Goal: Task Accomplishment & Management: Use online tool/utility

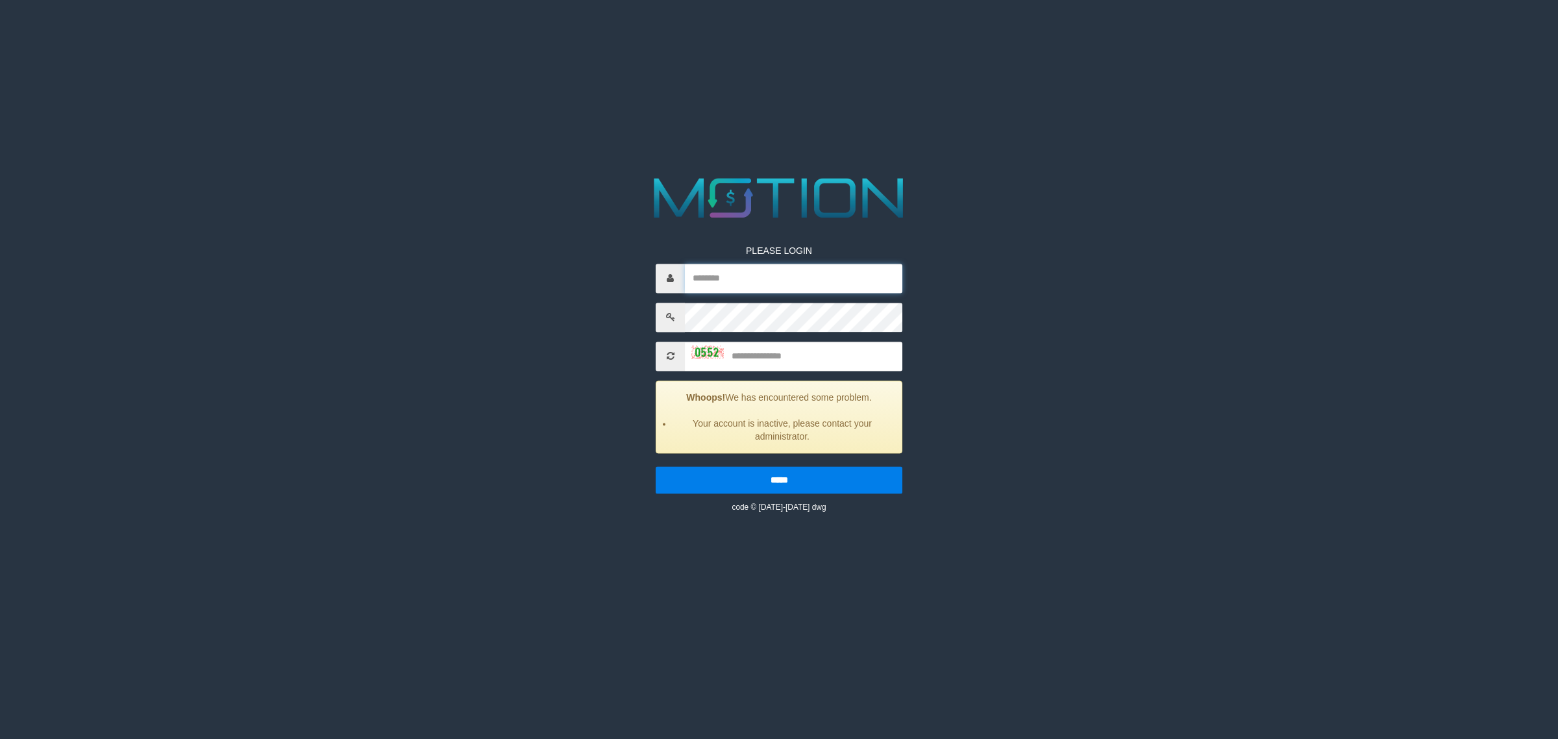
click at [761, 282] on input "text" at bounding box center [794, 278] width 218 height 29
click at [786, 280] on input "text" at bounding box center [794, 278] width 218 height 29
type input "*"
click at [801, 273] on input "text" at bounding box center [794, 278] width 218 height 29
type input "*"
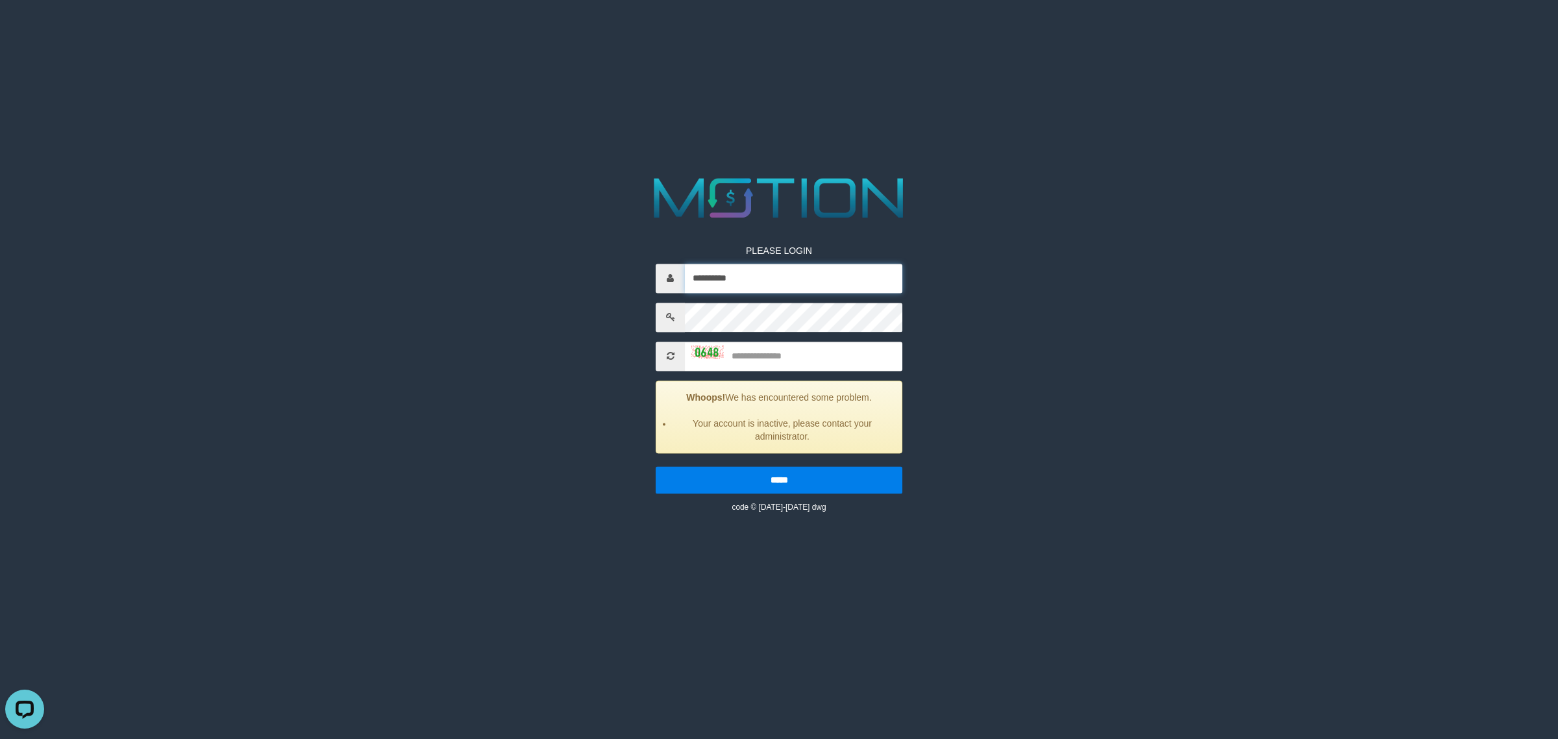
type input "**********"
type input "****"
click at [656, 466] on input "*****" at bounding box center [779, 479] width 247 height 27
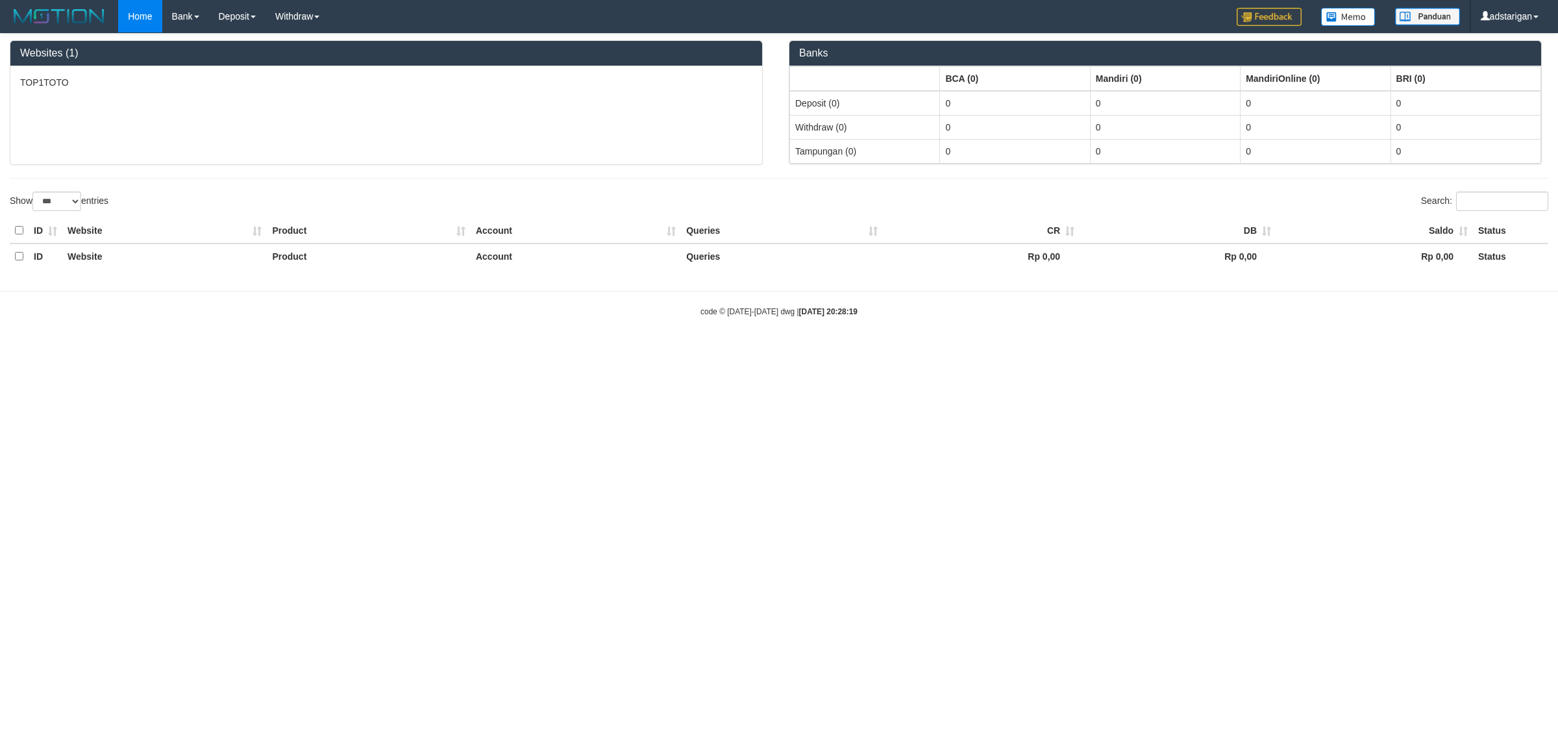
select select "***"
drag, startPoint x: 310, startPoint y: 60, endPoint x: 659, endPoint y: 149, distance: 360.6
click at [310, 60] on link "WD List" at bounding box center [317, 61] width 103 height 17
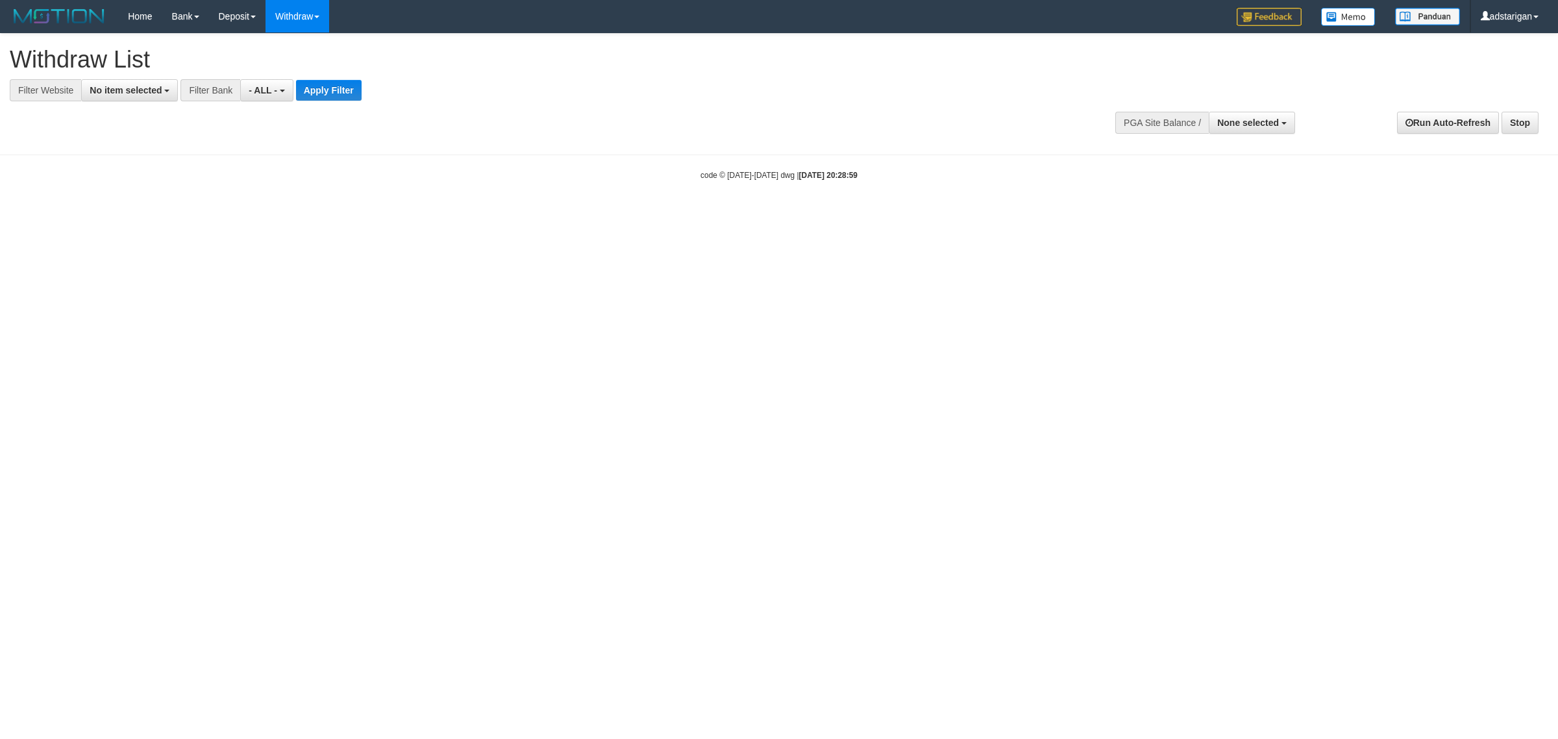
select select
click at [1258, 121] on span "None selected" at bounding box center [1248, 123] width 62 height 10
click at [1228, 193] on label "[ITOTO] TOP1TOTO" at bounding box center [1234, 188] width 122 height 17
select select "***"
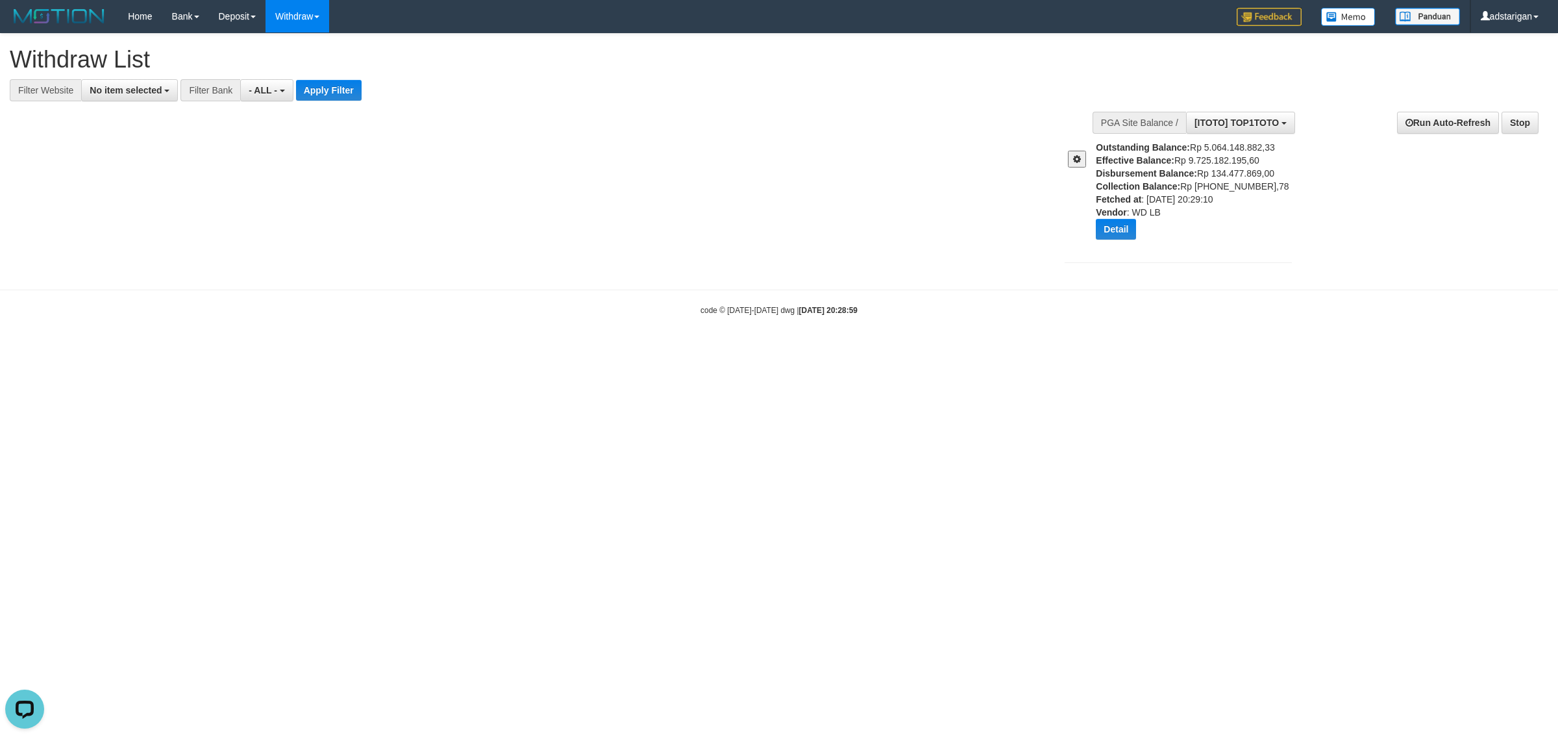
click at [1082, 164] on button at bounding box center [1077, 159] width 18 height 17
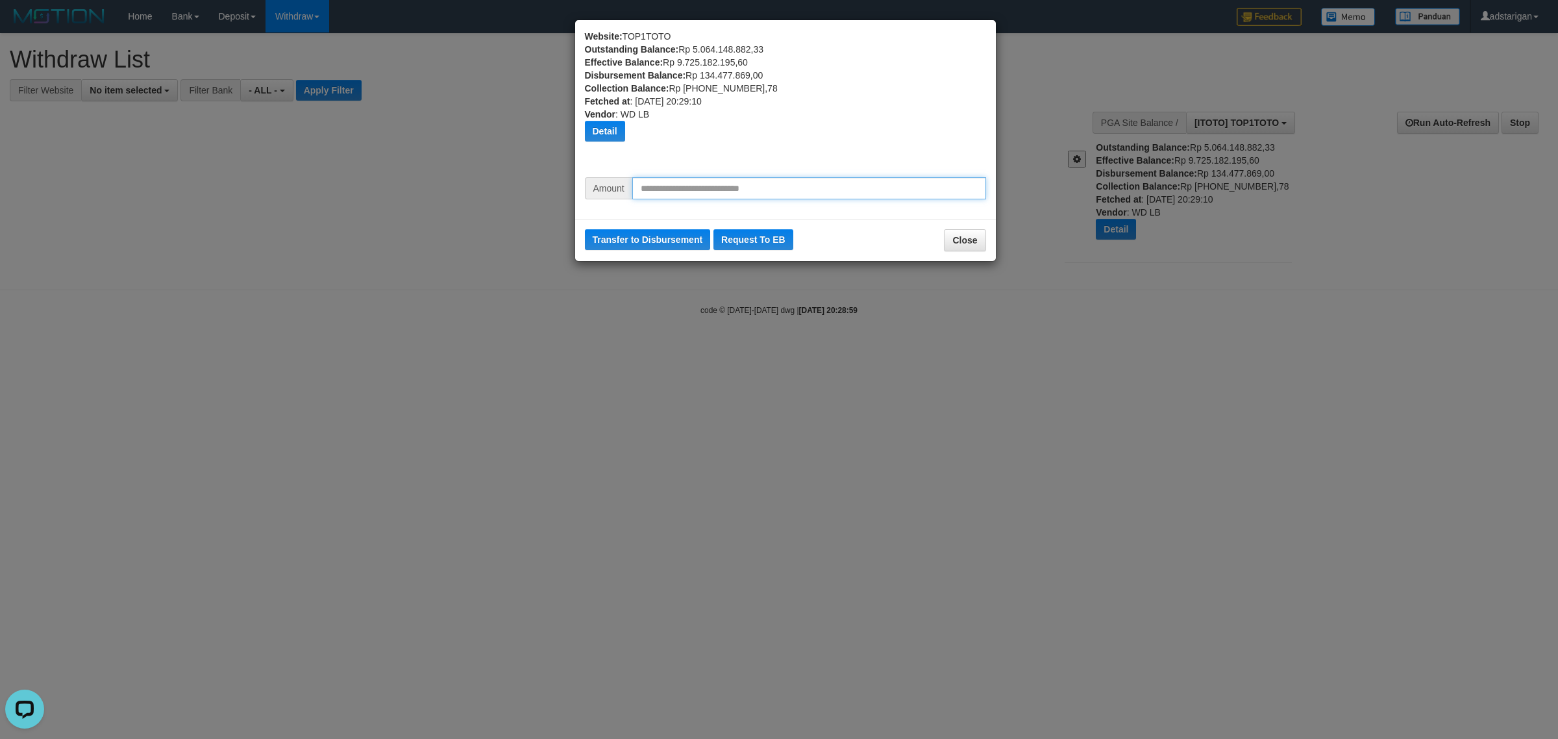
click at [734, 196] on input "text" at bounding box center [809, 188] width 354 height 22
type input "*********"
click at [654, 238] on button "Transfer to Disbursement" at bounding box center [648, 239] width 126 height 21
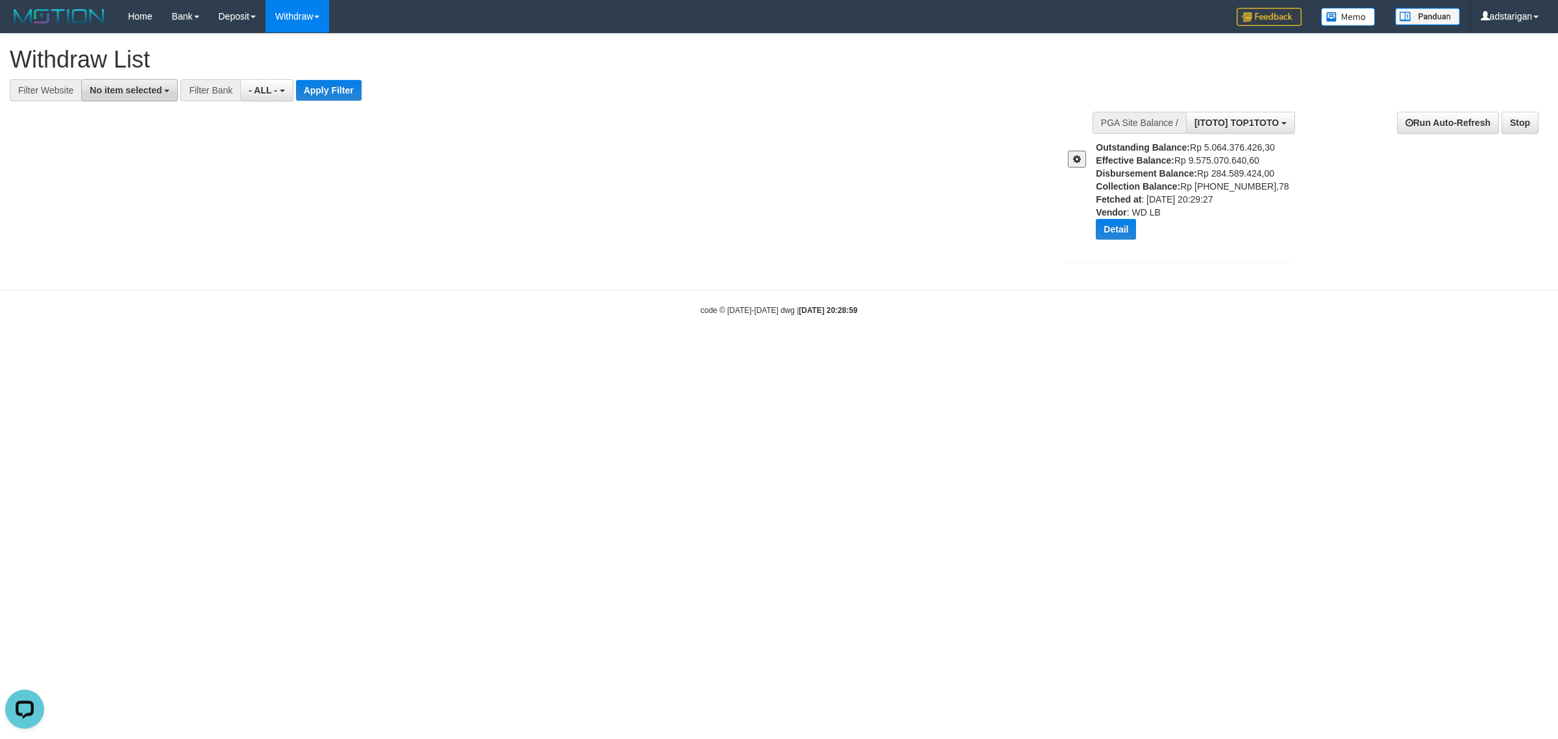
click at [128, 98] on button "No item selected" at bounding box center [129, 90] width 97 height 22
click at [133, 172] on label "[ITOTO] TOP1TOTO" at bounding box center [141, 177] width 118 height 18
select select "***"
click at [351, 88] on button "Apply Filter" at bounding box center [341, 90] width 66 height 21
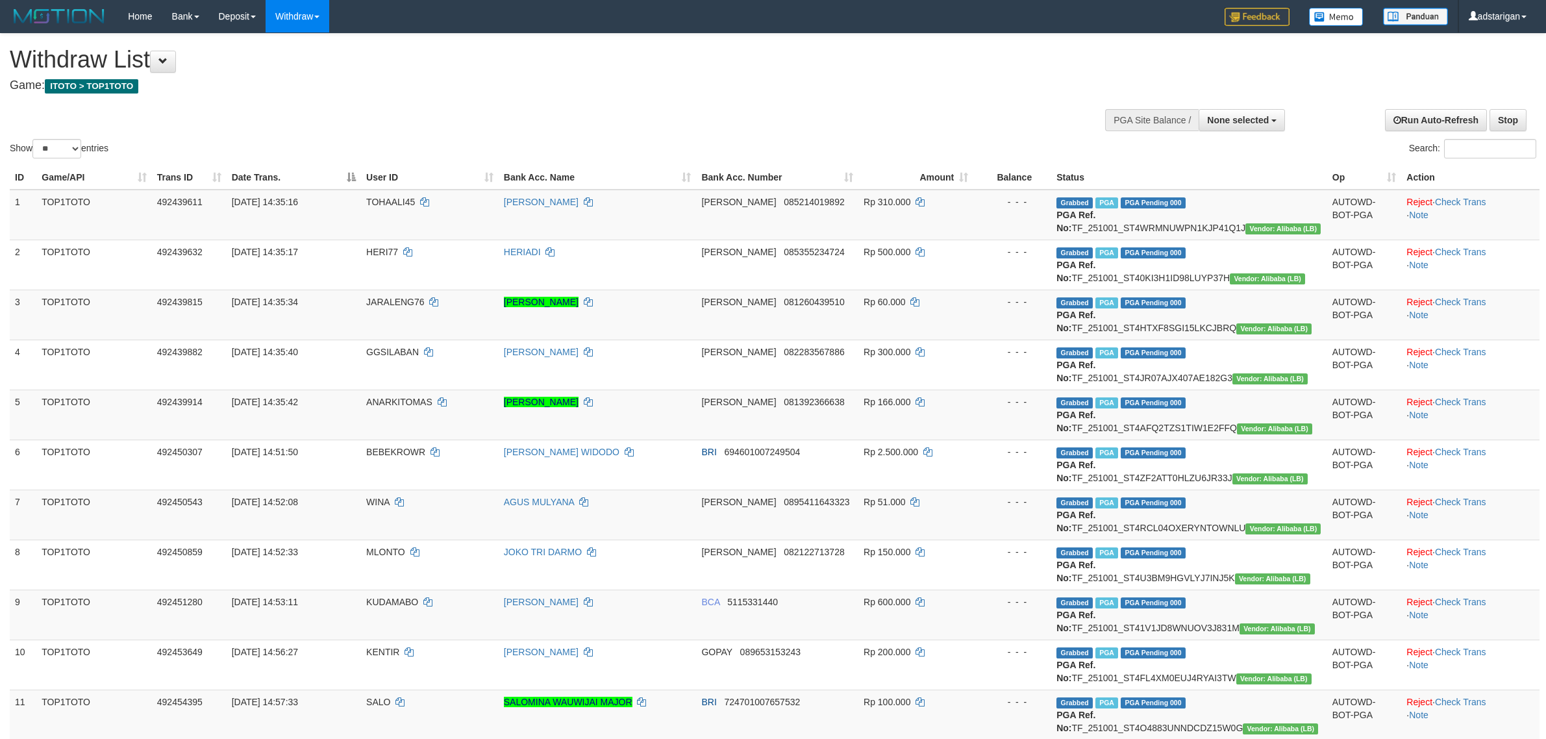
select select
select select "**"
click at [1279, 124] on button "None selected" at bounding box center [1242, 120] width 86 height 22
drag, startPoint x: 1247, startPoint y: 185, endPoint x: 1160, endPoint y: 188, distance: 87.7
click at [1247, 185] on label "[ITOTO] TOP1TOTO" at bounding box center [1223, 185] width 122 height 17
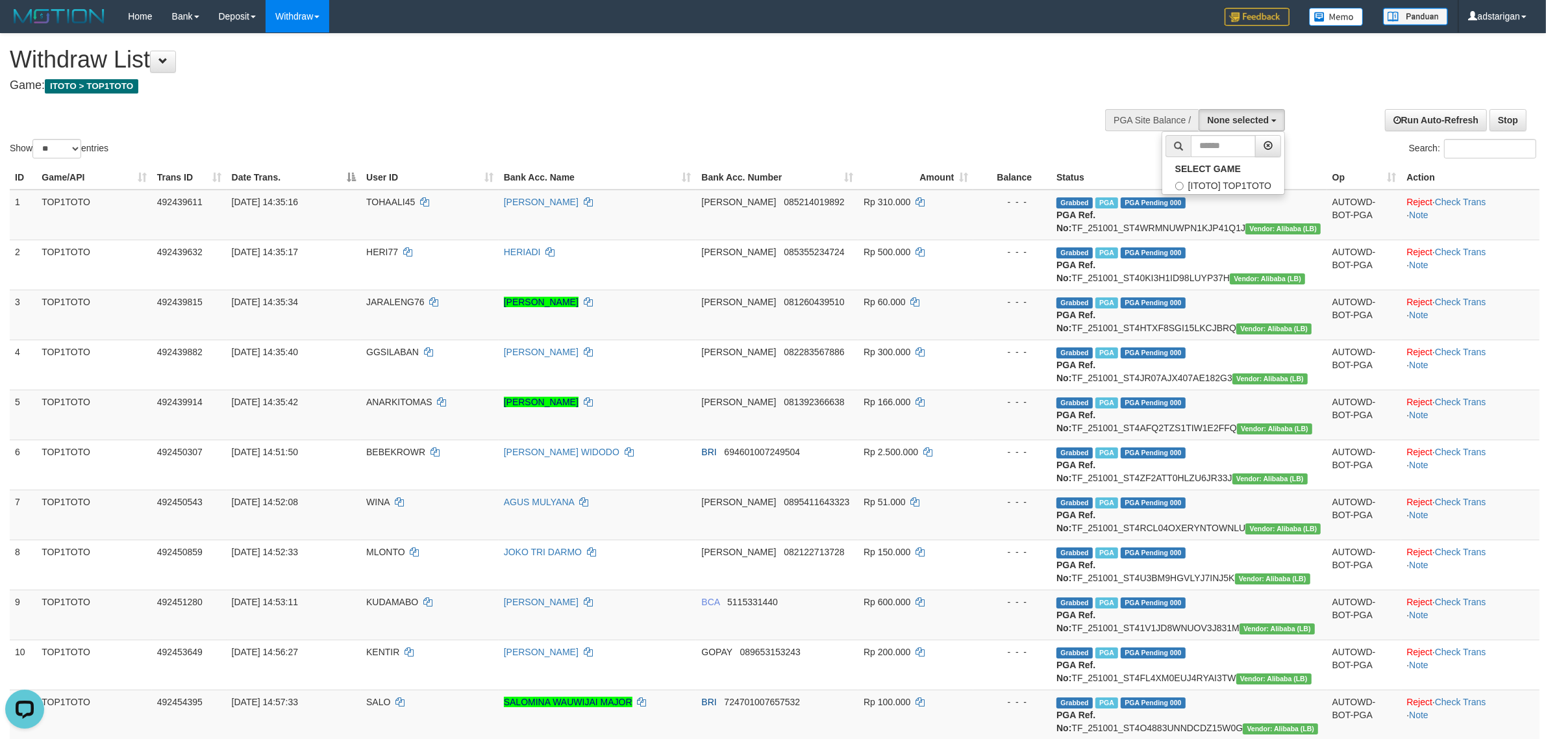
select select "***"
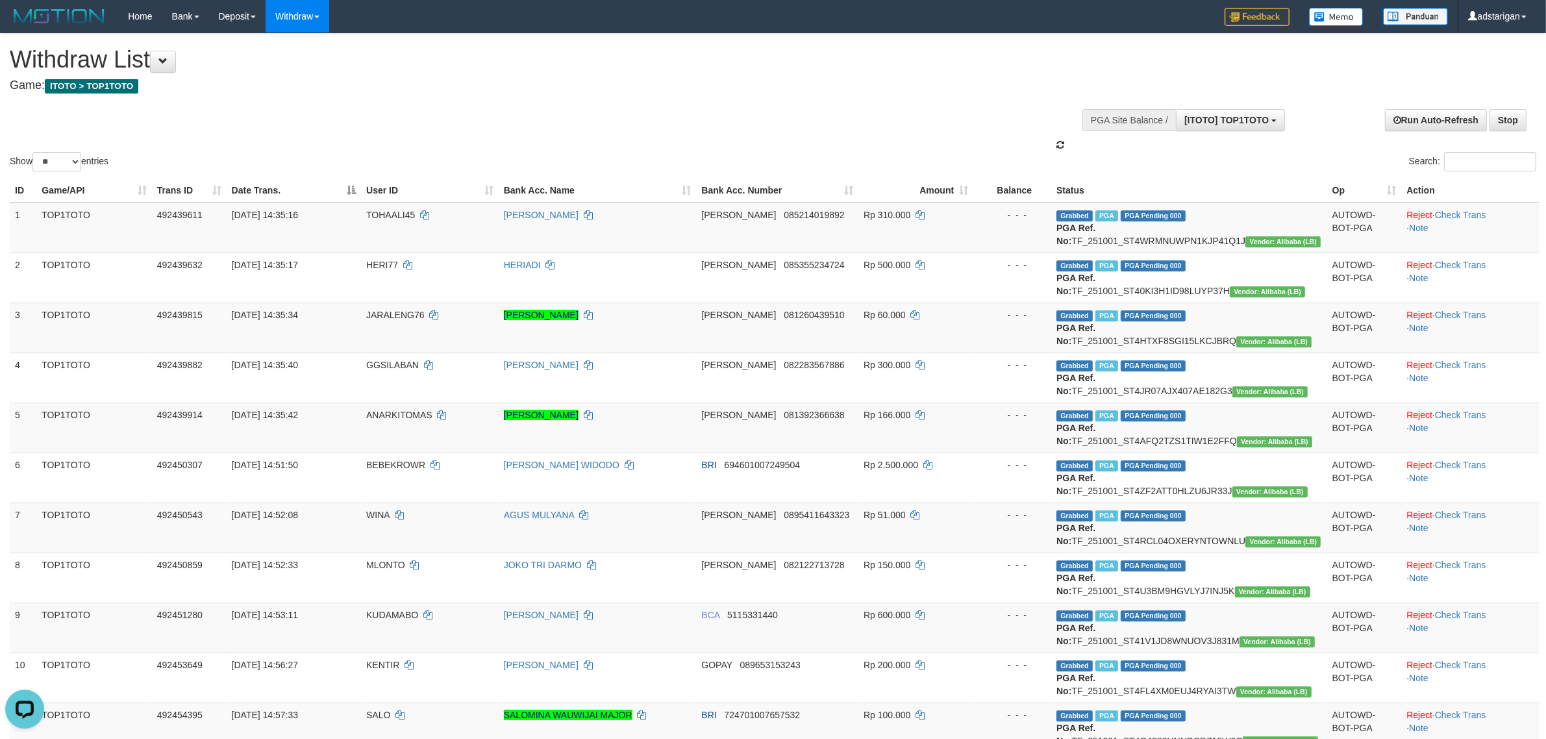
scroll to position [11, 0]
click at [59, 159] on select "** ** ** ***" at bounding box center [56, 161] width 49 height 19
select select "***"
click at [34, 152] on select "** ** ** ***" at bounding box center [56, 161] width 49 height 19
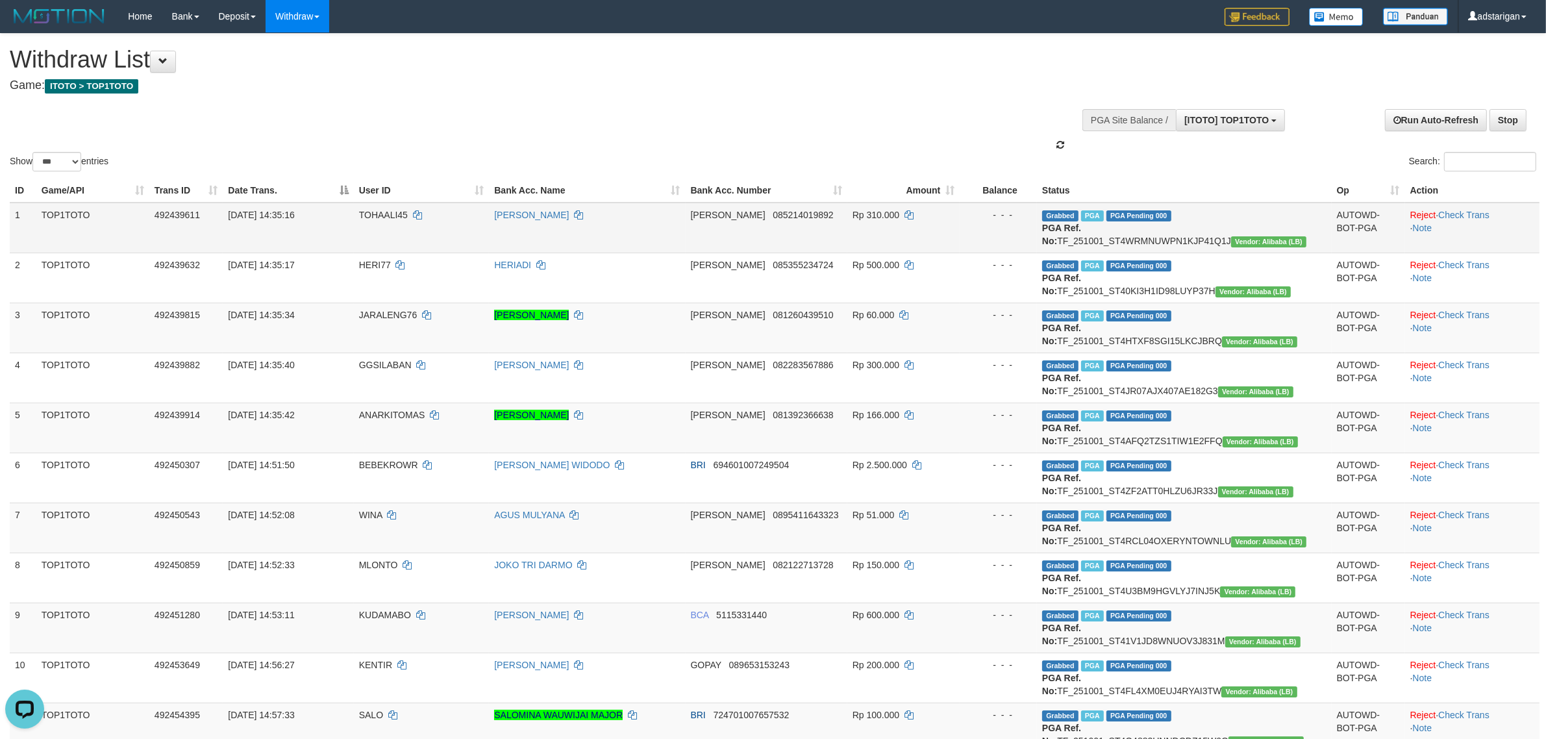
click at [1221, 238] on td "Grabbed PGA PGA Pending 000 PGA Ref. No: TF_251001_ST4WRMNUWPN1KJP41Q1J Vendor:…" at bounding box center [1184, 228] width 295 height 51
copy td "TF_251001_ST4WRMNUWPN1KJP41Q1J"
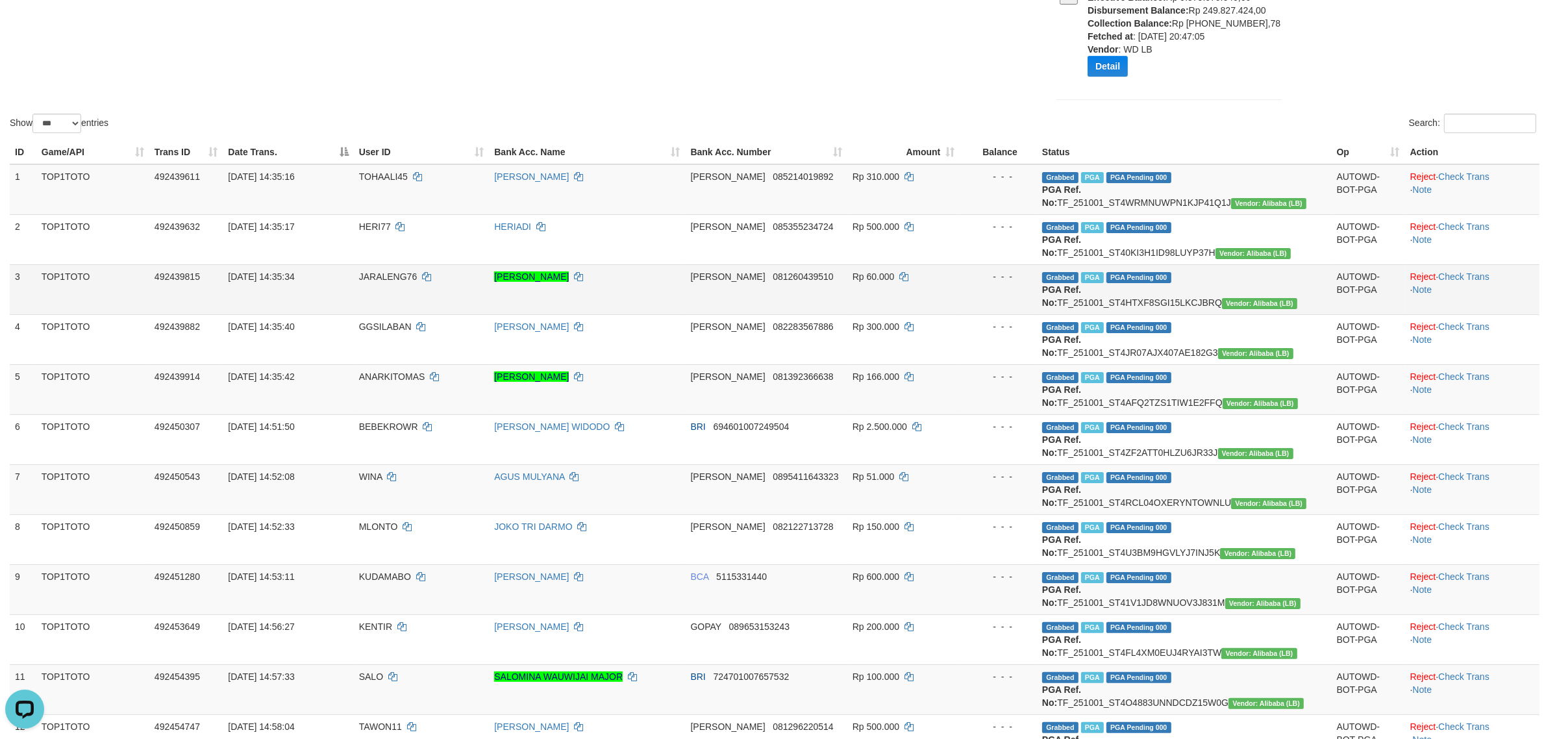
scroll to position [162, 0]
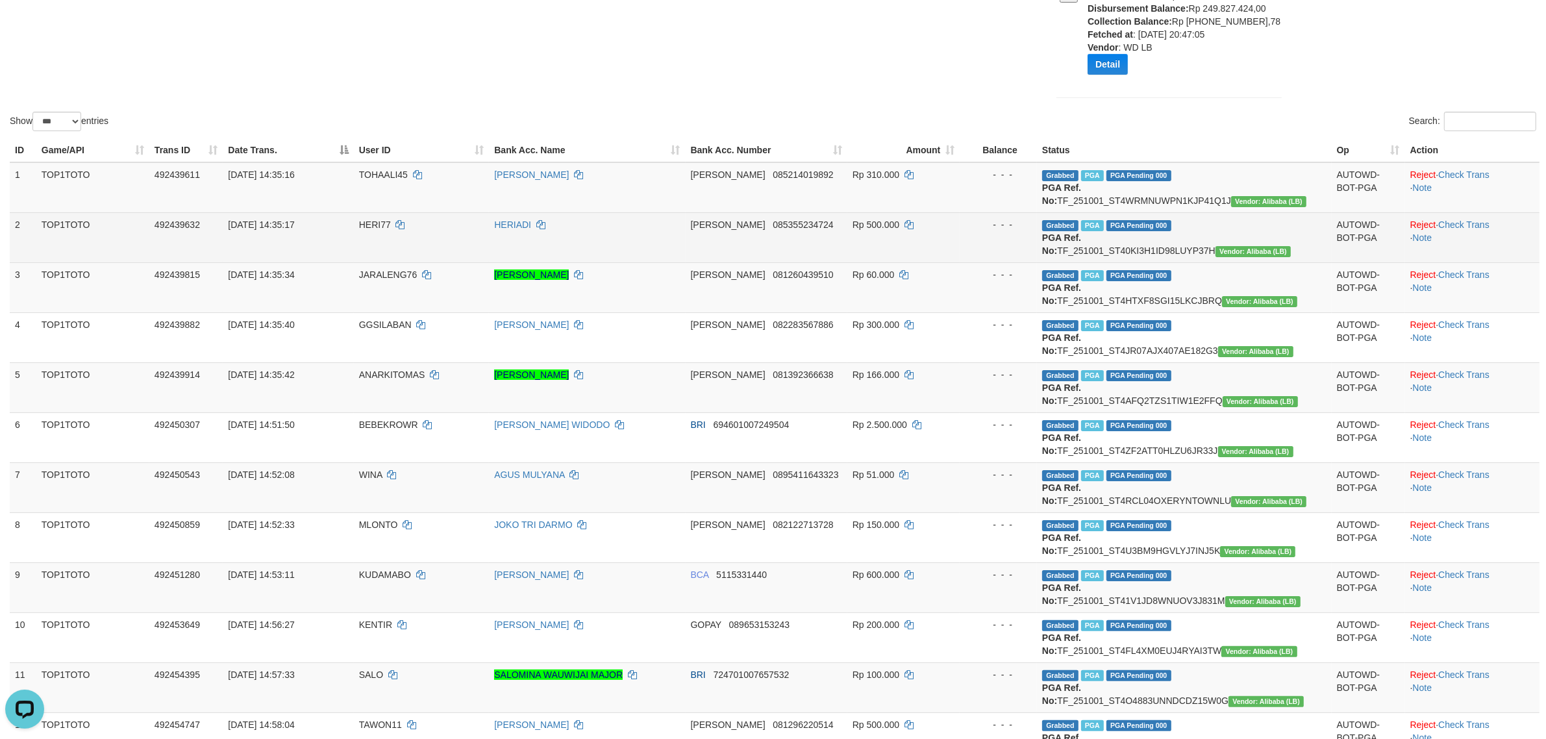
drag, startPoint x: 1309, startPoint y: 252, endPoint x: 1144, endPoint y: 257, distance: 165.0
click at [1144, 257] on td "Grabbed PGA PGA Pending 000 PGA Ref. No: TF_251001_ST40KI3H1ID98LUYP37H Vendor:…" at bounding box center [1184, 237] width 295 height 50
click at [1167, 250] on td "Grabbed PGA PGA Pending 000 PGA Ref. No: TF_251001_ST40KI3H1ID98LUYP37H Vendor:…" at bounding box center [1184, 237] width 295 height 50
copy td "TF_251001_ST40KI3H1ID98LUYP37H"
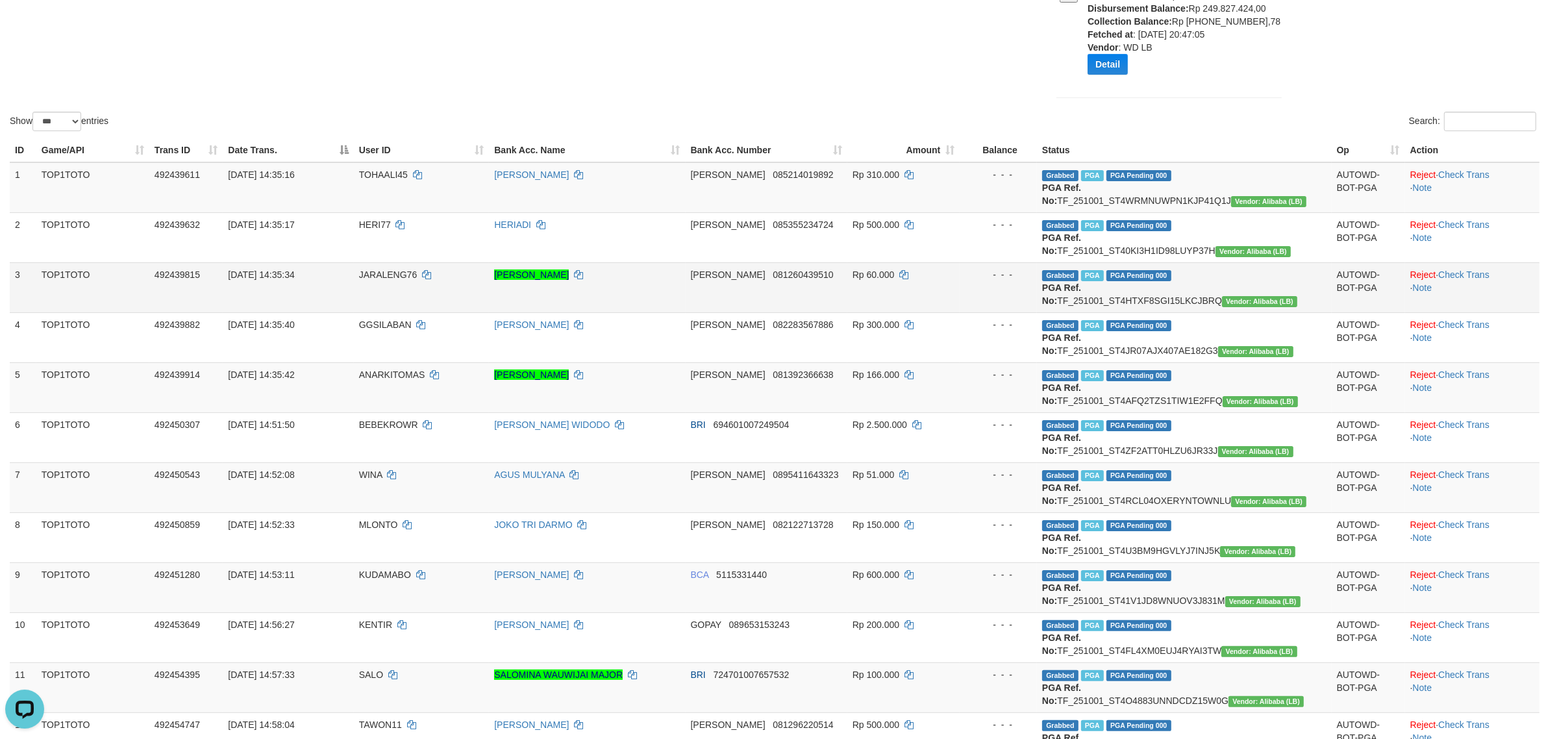
drag, startPoint x: 1150, startPoint y: 299, endPoint x: 1309, endPoint y: 305, distance: 159.2
click at [1309, 305] on td "Grabbed PGA PGA Pending 000 PGA Ref. No: TF_251001_ST4HTXF8SGI15LKCJBRQ Vendor:…" at bounding box center [1184, 287] width 295 height 50
copy td "F_251001_ST4HTXF8SGI15LKCJBRQ"
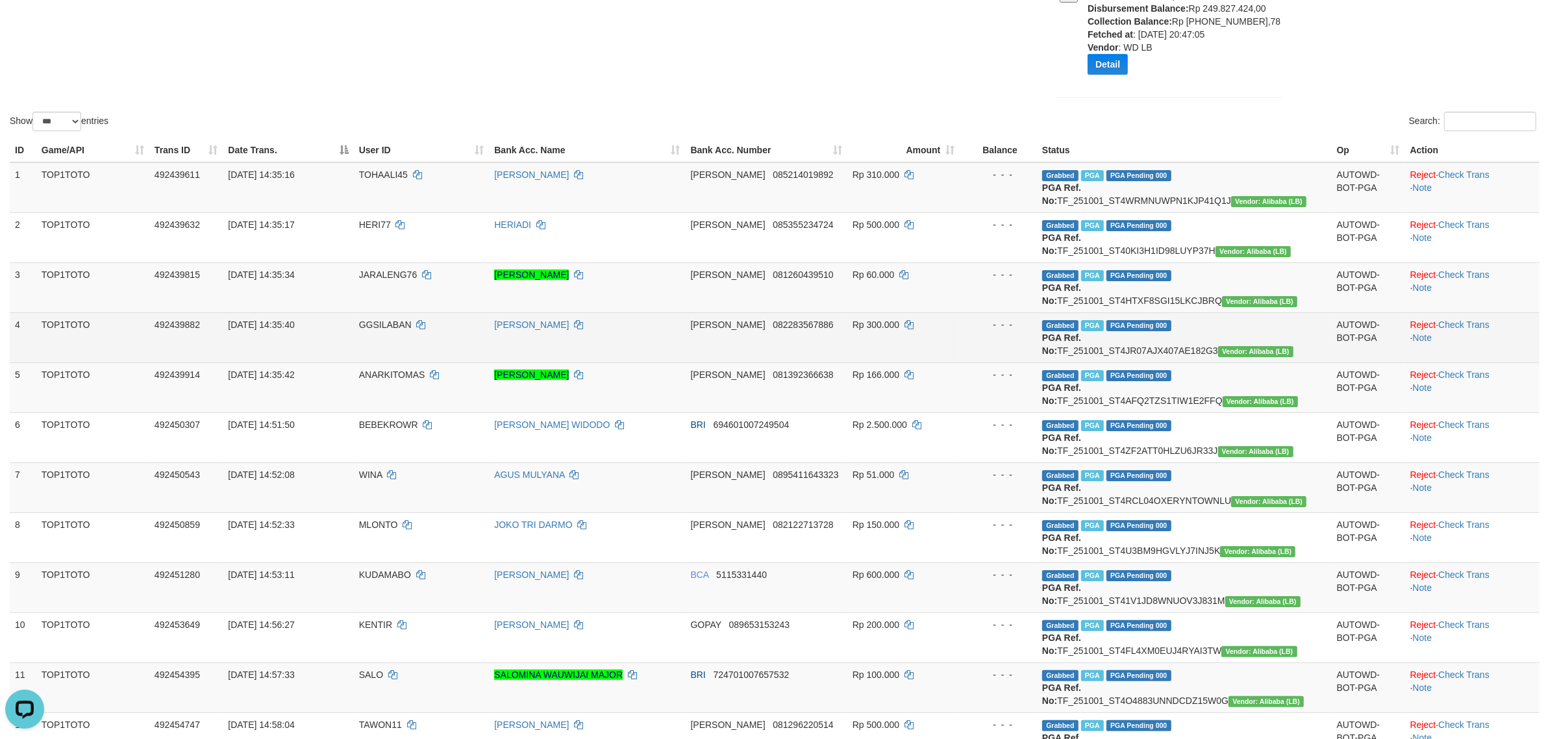
drag, startPoint x: 1305, startPoint y: 348, endPoint x: 1159, endPoint y: 354, distance: 146.2
click at [1159, 354] on td "Grabbed PGA PGA Pending 000 PGA Ref. No: TF_251001_ST4JR07AJX407AE182G3 Vendor:…" at bounding box center [1184, 337] width 295 height 50
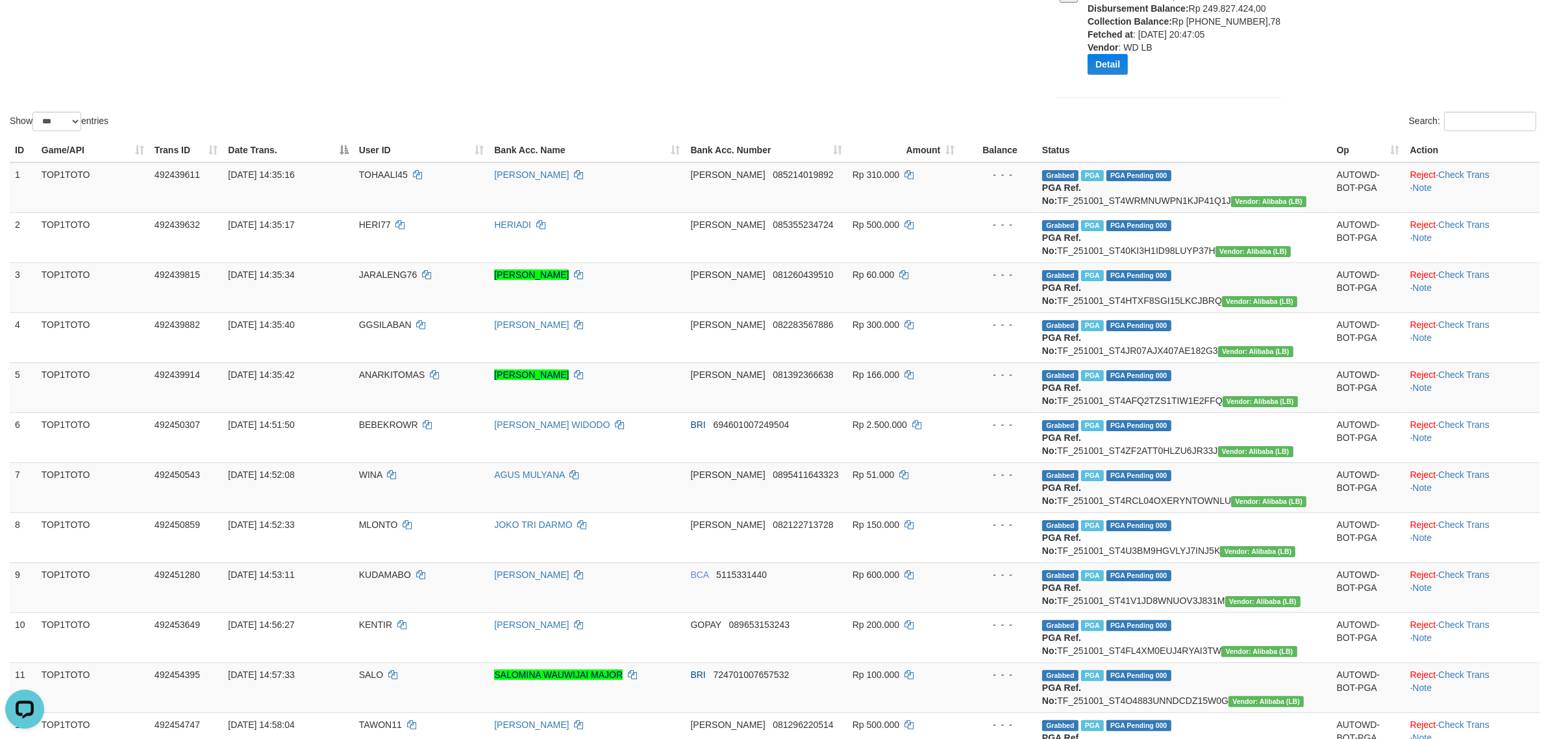
copy td "251001_ST4JR07AJX407AE182G3"
drag, startPoint x: 1310, startPoint y: 397, endPoint x: 1197, endPoint y: 404, distance: 113.8
click at [1197, 404] on td "Grabbed PGA PGA Pending 000 PGA Ref. No: TF_251001_ST4AFQ2TZS1TIW1E2FFQ Vendor:…" at bounding box center [1184, 387] width 295 height 50
copy td "ST4AFQ2TZS1TIW1E2FFQ"
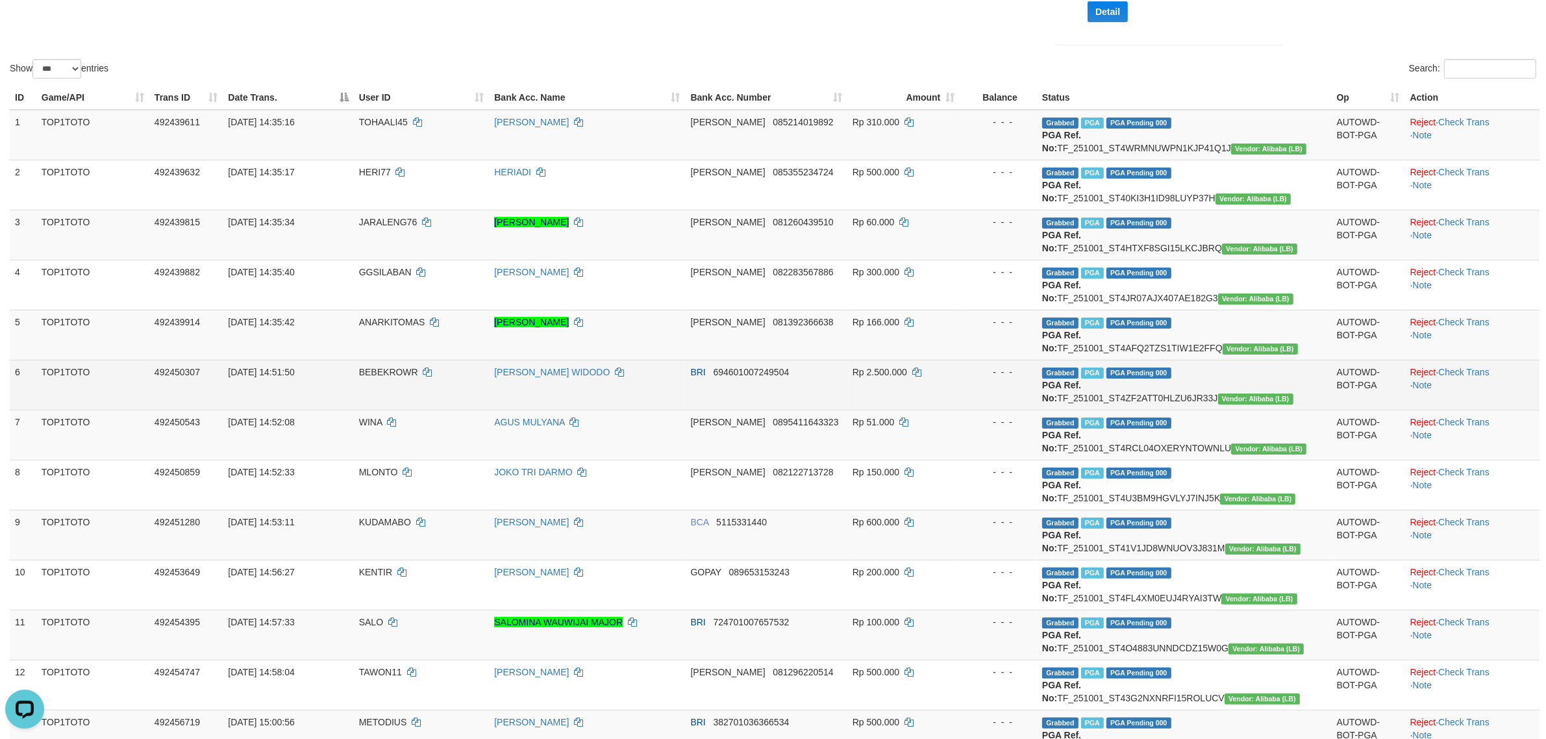
scroll to position [243, 0]
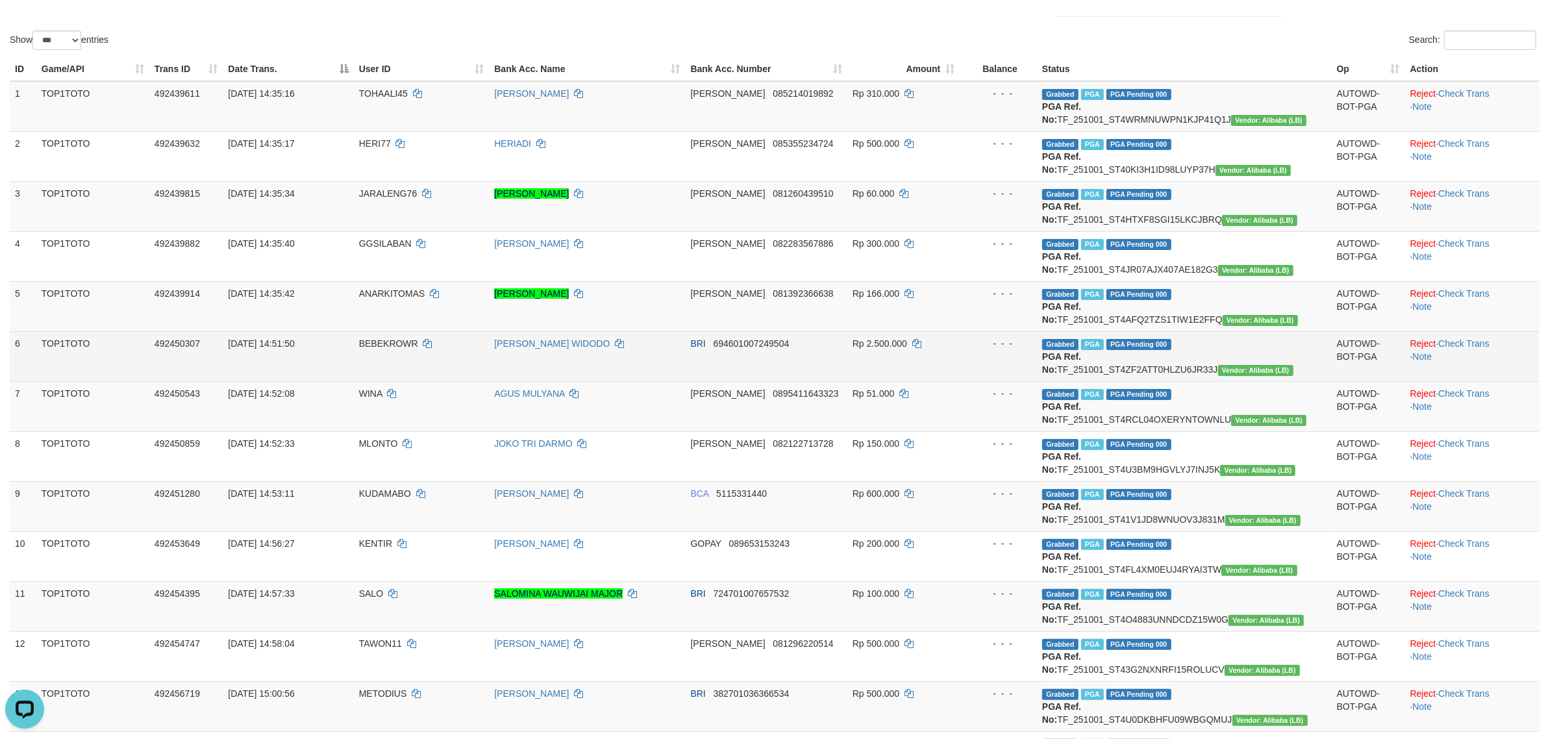
drag, startPoint x: 1305, startPoint y: 367, endPoint x: 1172, endPoint y: 373, distance: 133.2
click at [1172, 373] on td "Grabbed PGA PGA Pending 000 PGA Ref. No: TF_251001_ST4ZF2ATT0HLZU6JR33J Vendor:…" at bounding box center [1184, 356] width 295 height 50
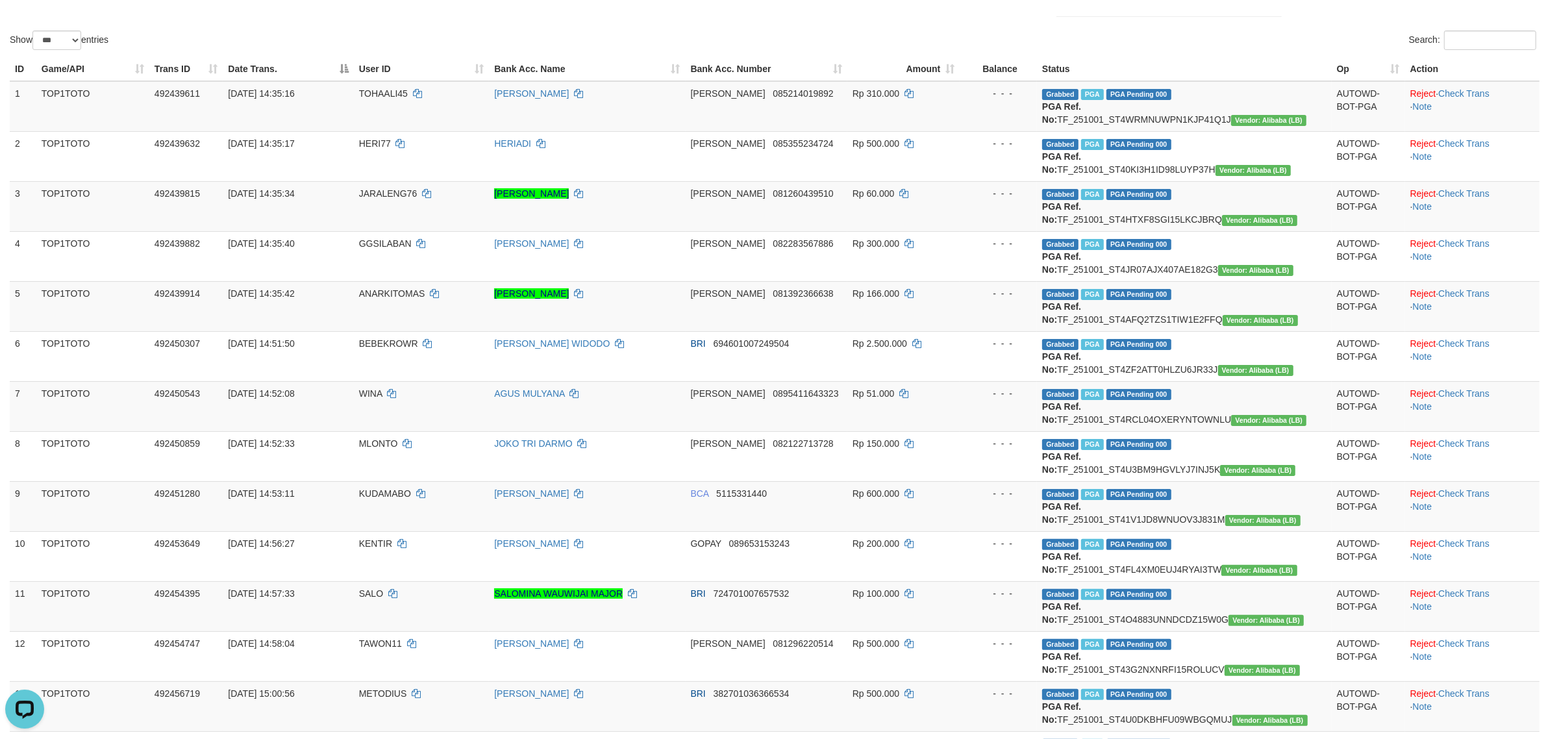
copy td "1001_ST4ZF2ATT0HLZU6JR33J"
drag, startPoint x: 1270, startPoint y: 432, endPoint x: 1160, endPoint y: 427, distance: 109.8
click at [1160, 427] on td "Grabbed PGA PGA Pending 000 PGA Ref. No: TF_251001_ST4RCL04OXERYNTOWNLU Vendor:…" at bounding box center [1184, 406] width 295 height 50
copy td "CL04OXERYNTOWNLU"
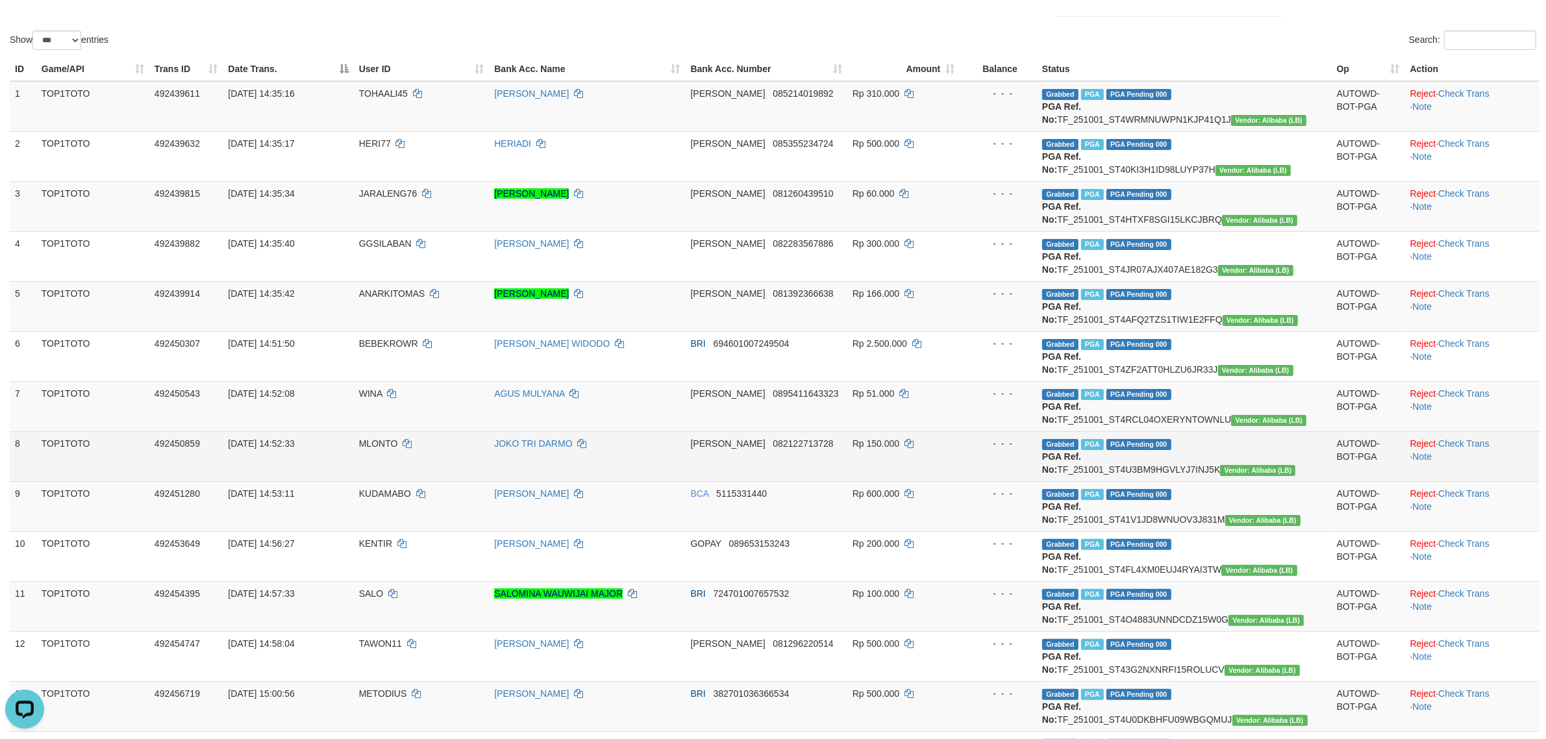
drag, startPoint x: 1316, startPoint y: 482, endPoint x: 1134, endPoint y: 486, distance: 181.8
click at [1134, 481] on td "Grabbed PGA PGA Pending 000 PGA Ref. No: TF_251001_ST4U3BM9HGVLYJ7INJ5K Vendor:…" at bounding box center [1184, 456] width 295 height 50
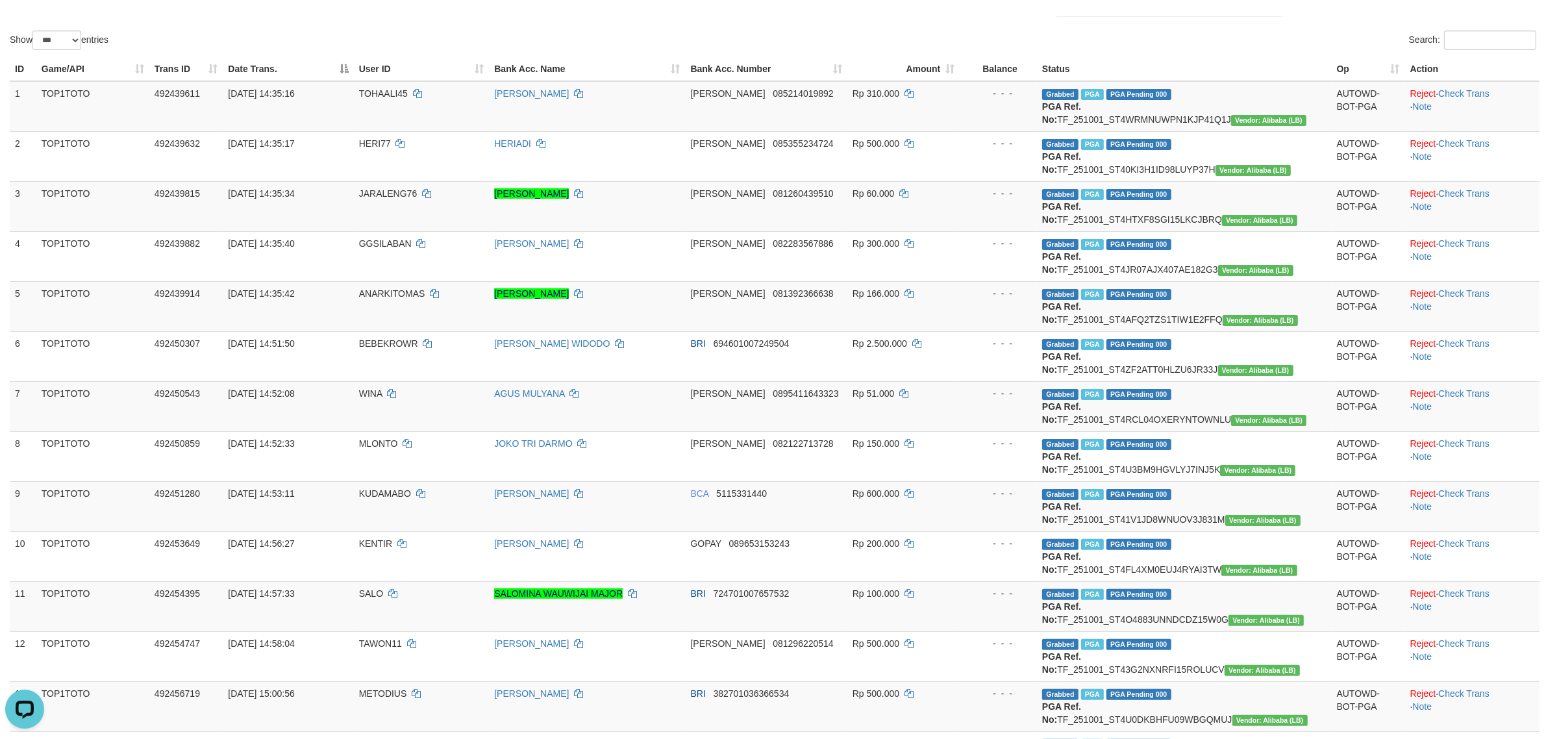
copy td "o: TF_251001_ST4U3BM9HGVLYJ7INJ5K"
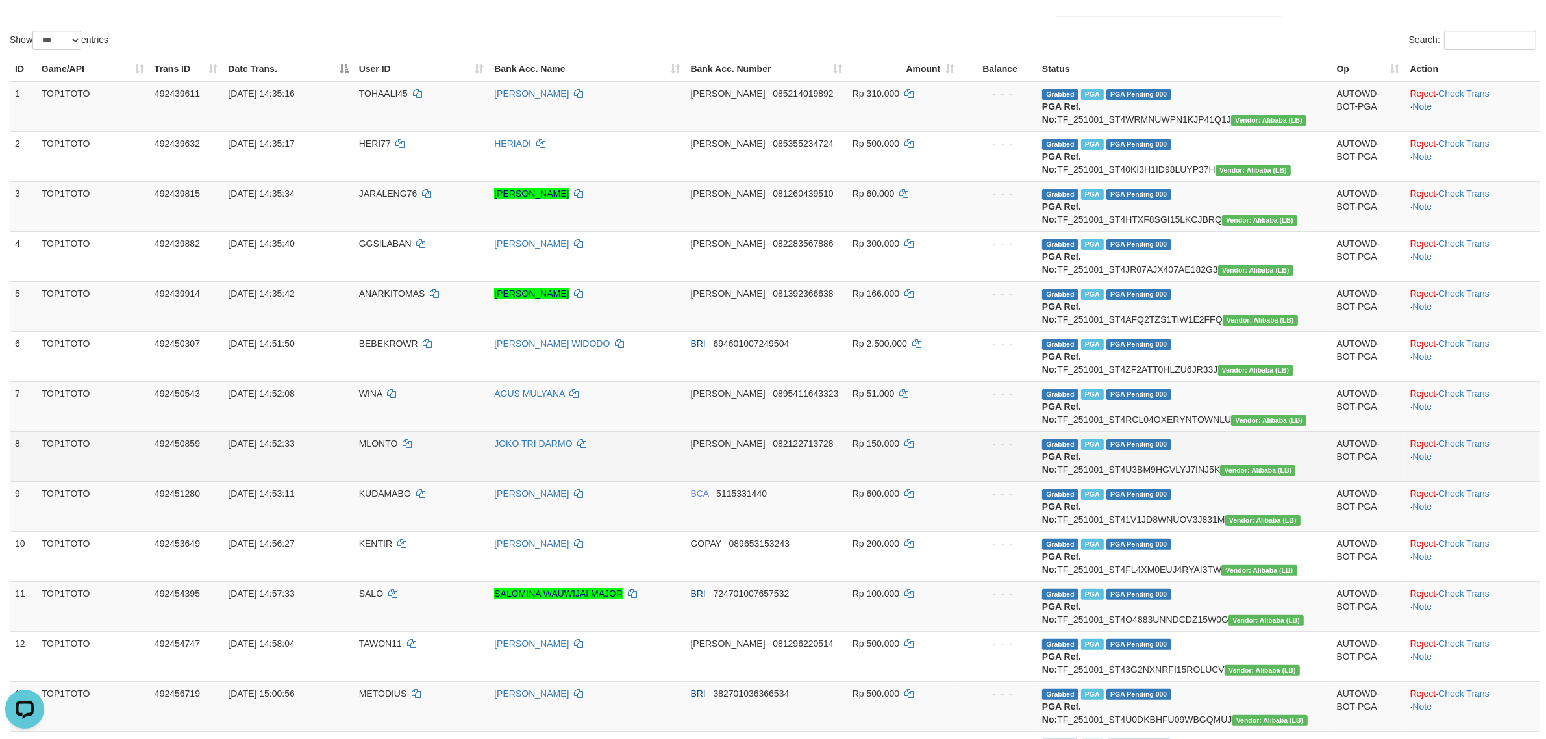
click at [1292, 459] on td "Grabbed PGA PGA Pending 000 PGA Ref. No: TF_251001_ST4U3BM9HGVLYJ7INJ5K Vendor:…" at bounding box center [1184, 456] width 295 height 50
drag, startPoint x: 1310, startPoint y: 484, endPoint x: 1154, endPoint y: 484, distance: 155.8
click at [1154, 481] on td "Grabbed PGA PGA Pending 000 PGA Ref. No: TF_251001_ST4U3BM9HGVLYJ7INJ5K Vendor:…" at bounding box center [1184, 456] width 295 height 50
copy td "_251001_ST4U3BM9HGVLYJ7INJ5K"
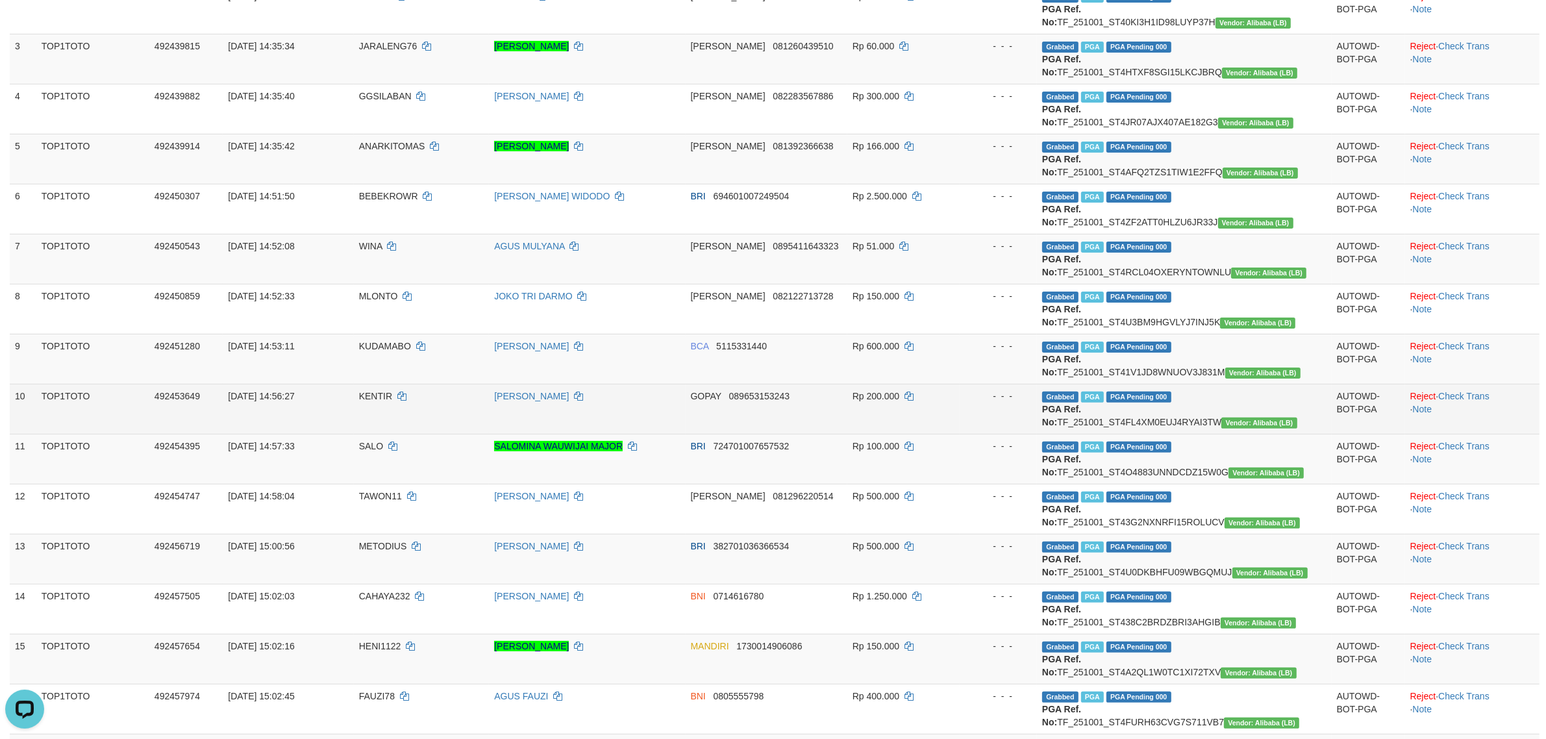
scroll to position [406, 0]
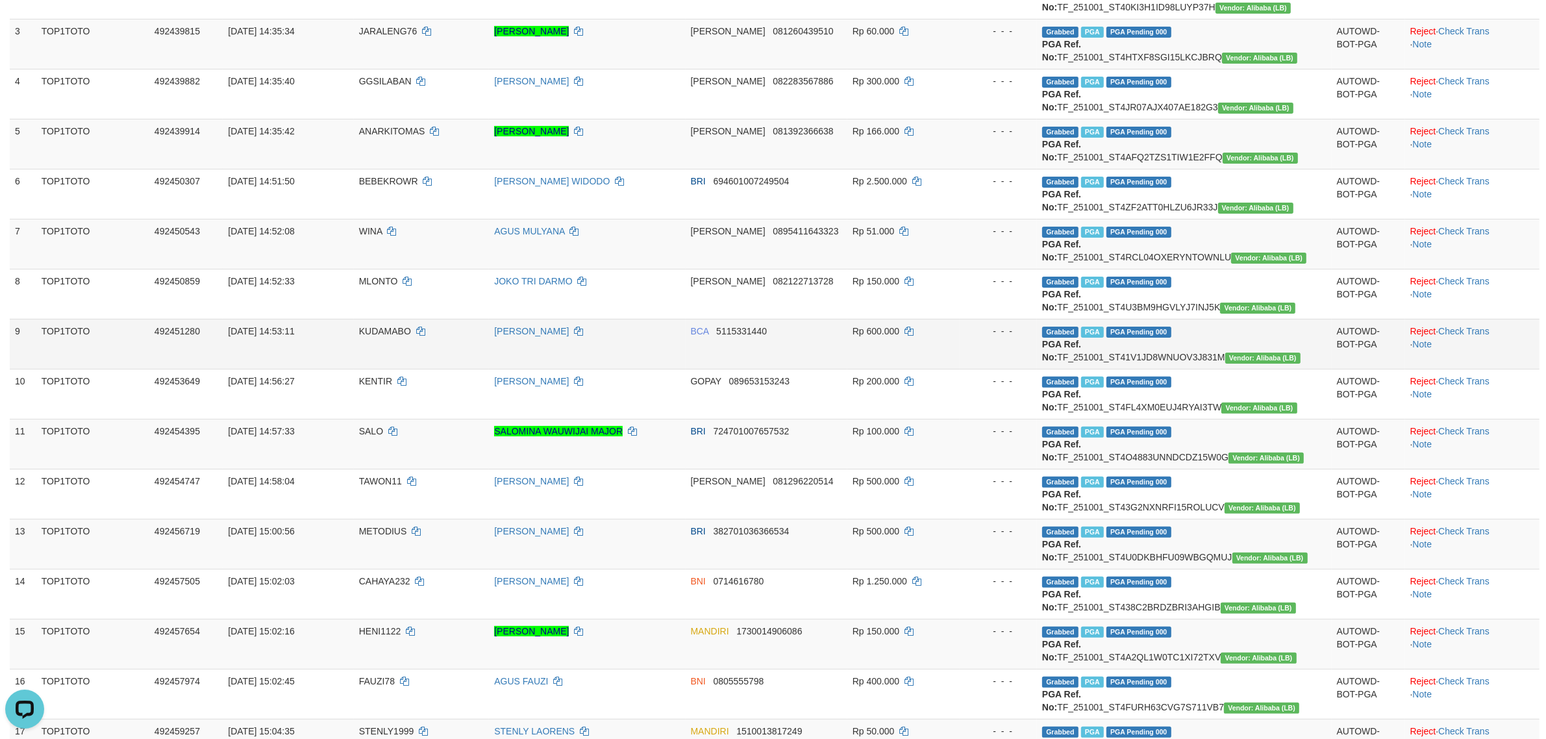
drag, startPoint x: 1312, startPoint y: 371, endPoint x: 1156, endPoint y: 373, distance: 155.8
click at [1156, 369] on td "Grabbed PGA PGA Pending 000 PGA Ref. No: TF_251001_ST41V1JD8WNUOV3J831M Vendor:…" at bounding box center [1184, 344] width 295 height 50
copy td "_251001_ST41V1JD8WNUOV3J831M"
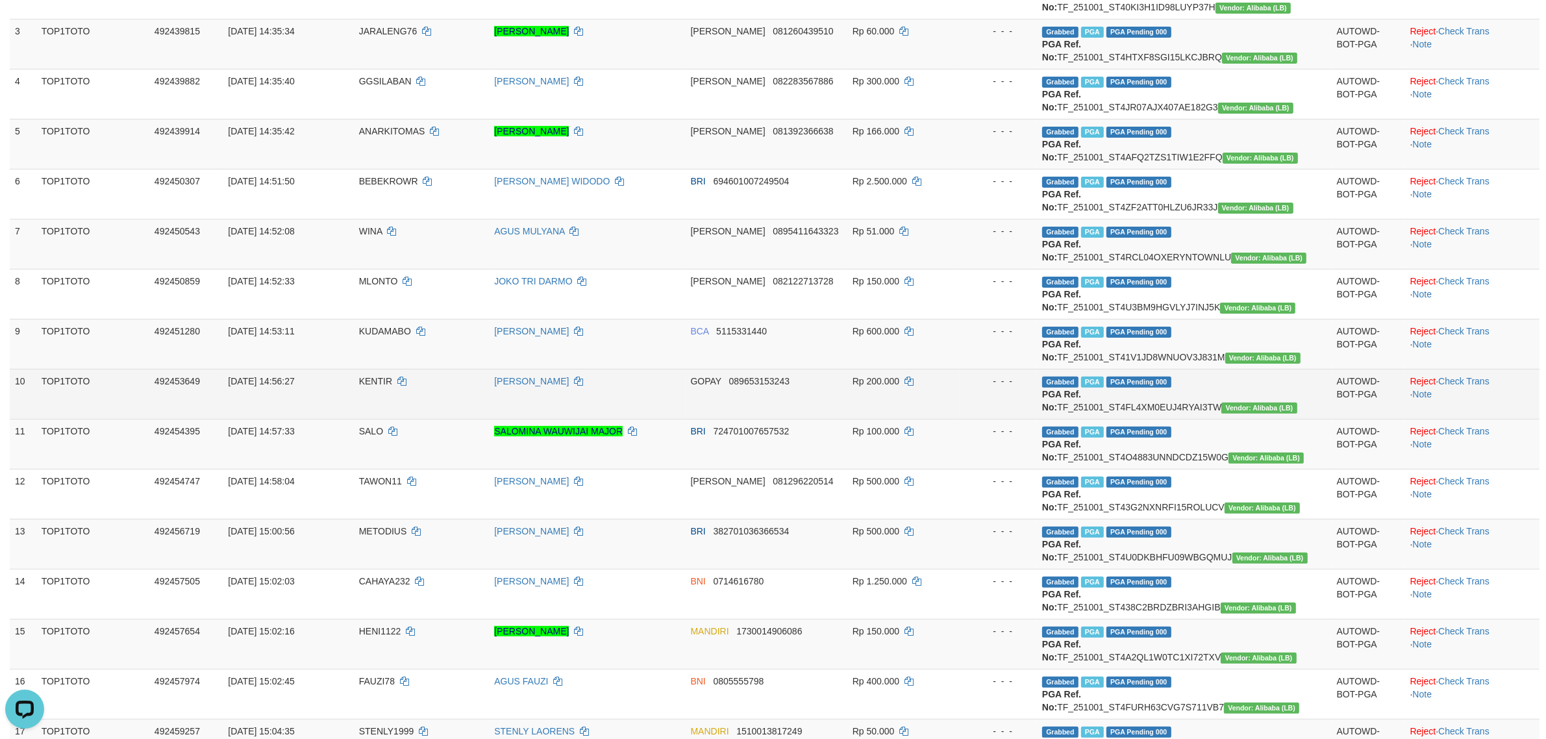
drag, startPoint x: 1312, startPoint y: 419, endPoint x: 1192, endPoint y: 425, distance: 120.3
click at [1192, 419] on td "Grabbed PGA PGA Pending 000 PGA Ref. No: TF_251001_ST4FL4XM0EUJ4RYAI3TW Vendor:…" at bounding box center [1184, 394] width 295 height 50
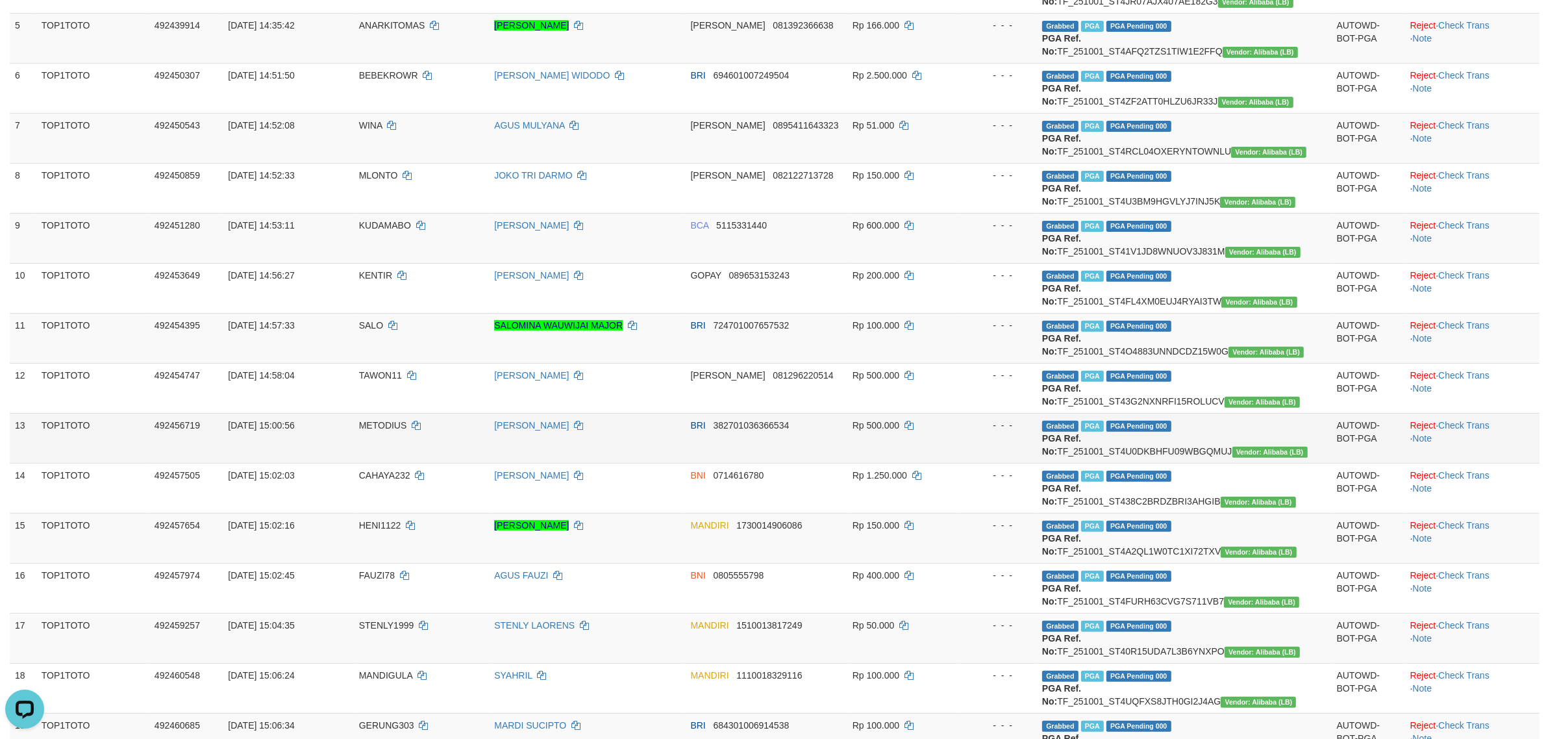
scroll to position [568, 0]
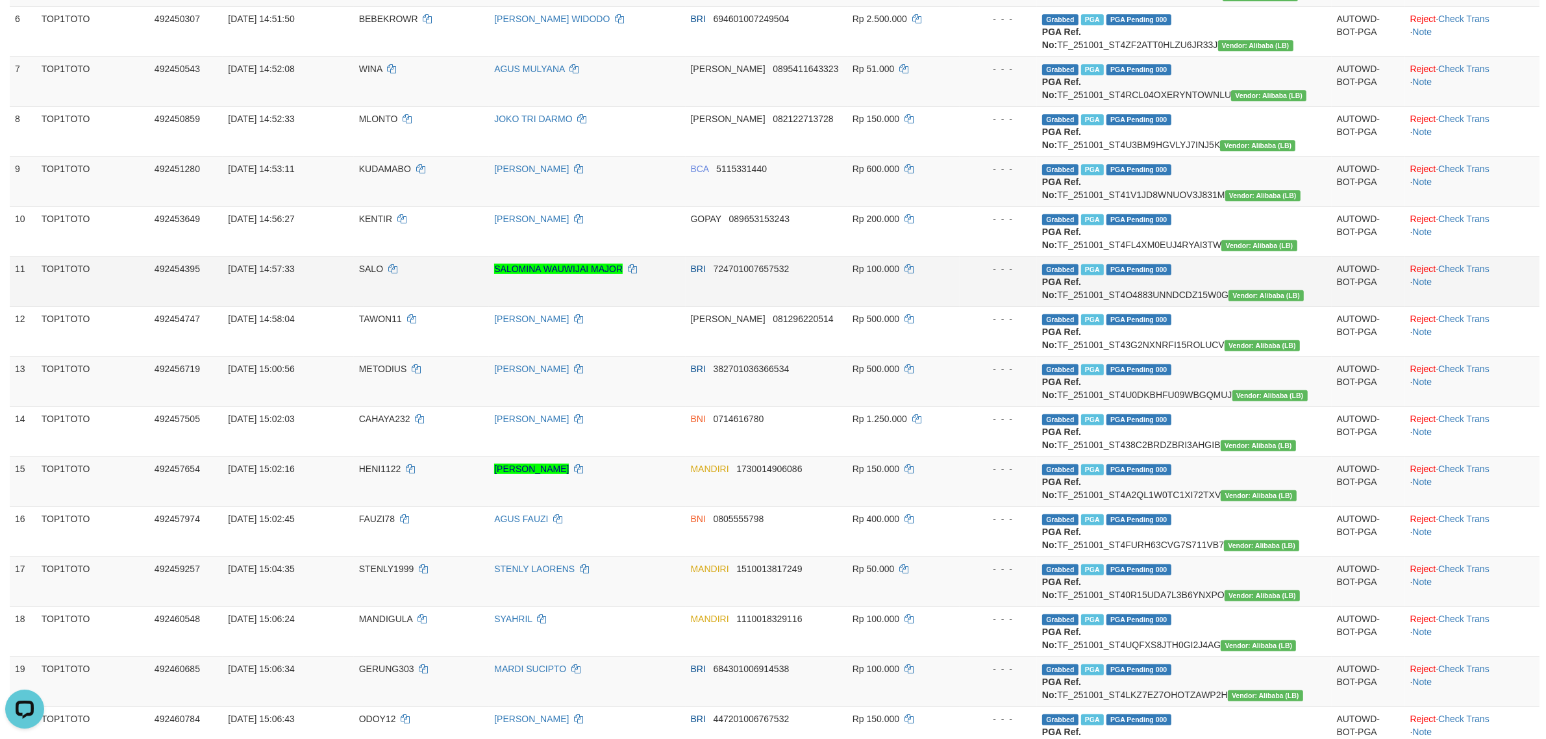
drag, startPoint x: 1317, startPoint y: 308, endPoint x: 1164, endPoint y: 313, distance: 152.6
click at [1164, 306] on td "Grabbed PGA PGA Pending 000 PGA Ref. No: TF_251001_ST4O4883UNNDCDZ15W0G Vendor:…" at bounding box center [1184, 281] width 295 height 50
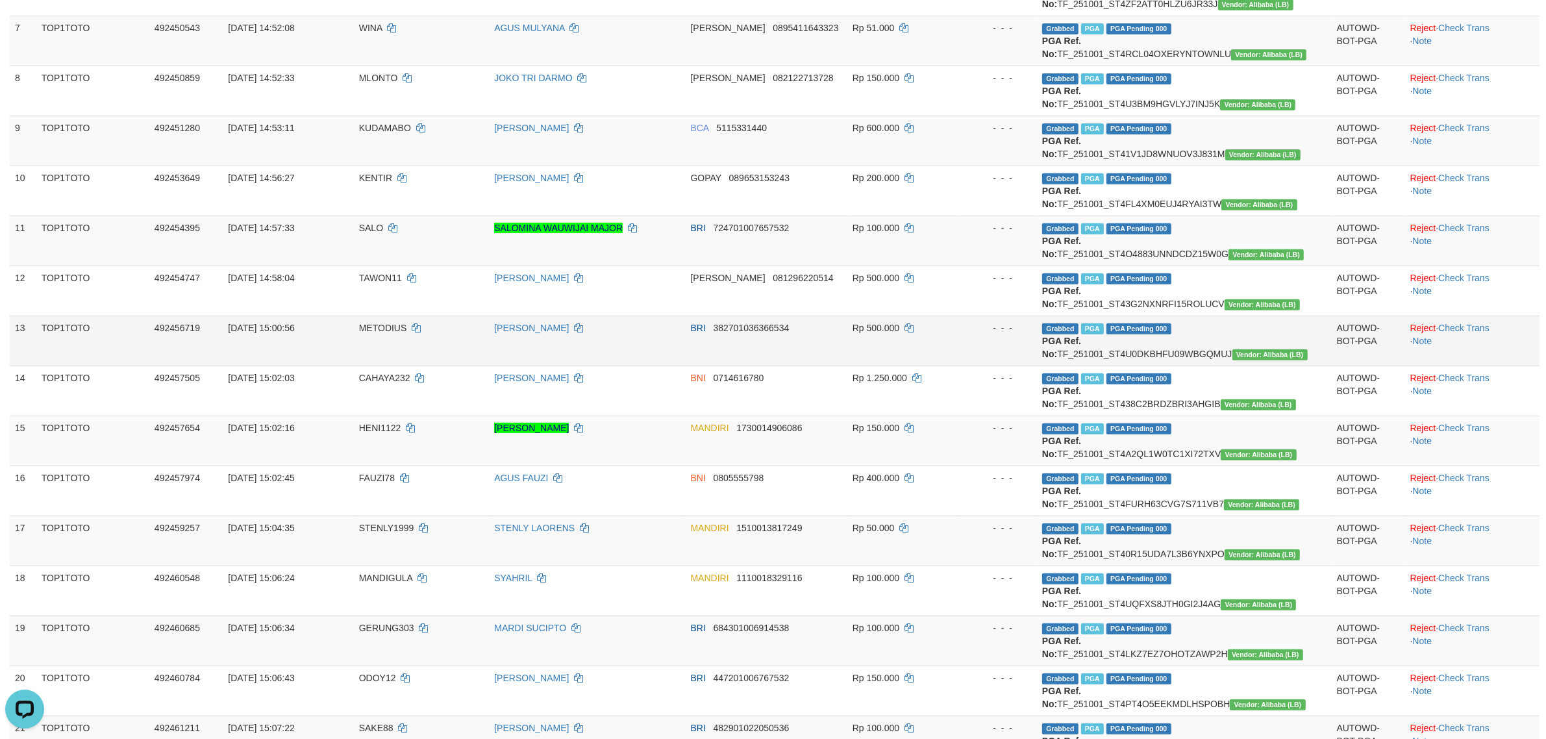
scroll to position [649, 0]
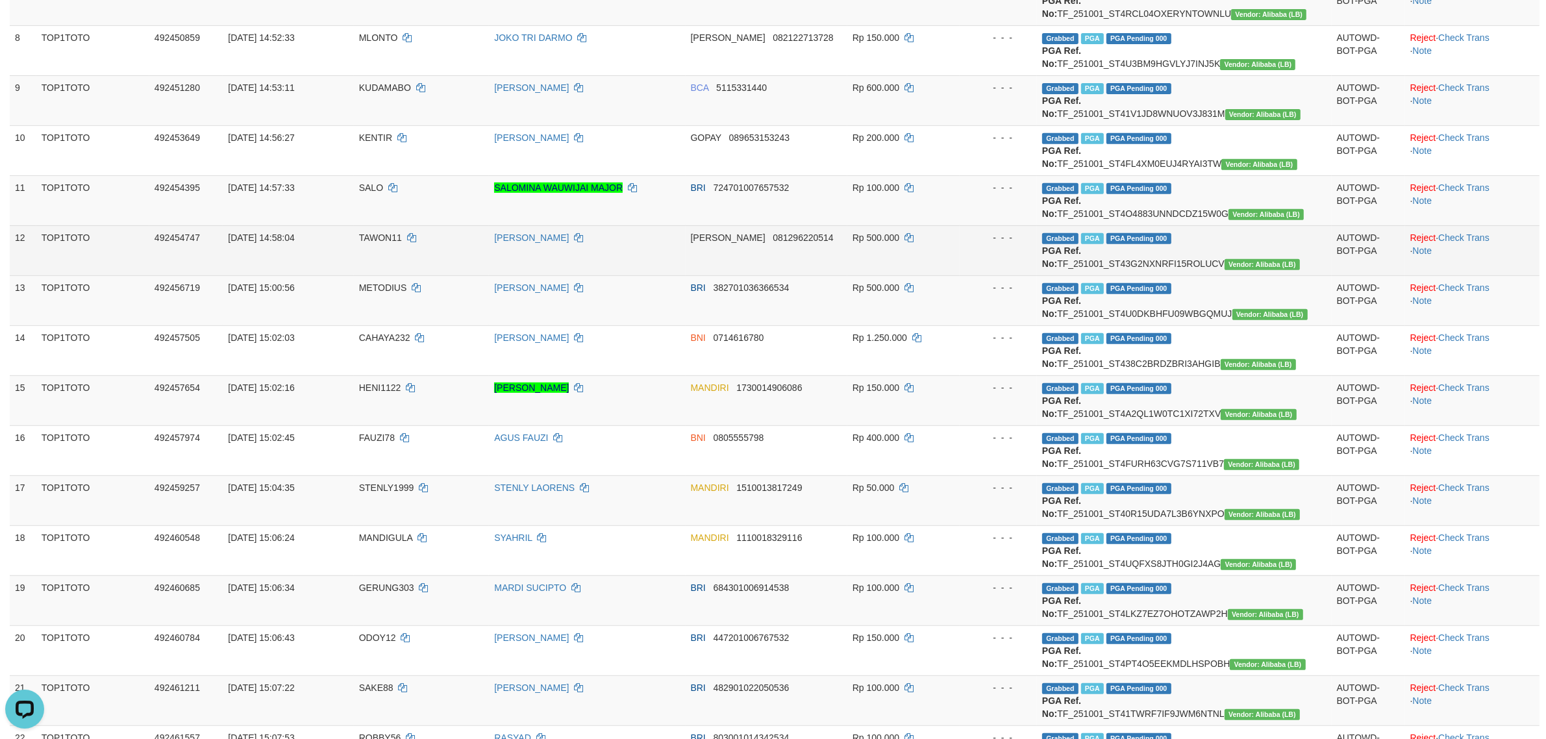
drag, startPoint x: 1313, startPoint y: 280, endPoint x: 1157, endPoint y: 277, distance: 155.8
click at [1157, 275] on td "Grabbed PGA PGA Pending 000 PGA Ref. No: TF_251001_ST43G2NXNRFI15ROLUCV Vendor:…" at bounding box center [1184, 250] width 295 height 50
click at [1312, 275] on td "Grabbed PGA PGA Pending 000 PGA Ref. No: TF_251001_ST43G2NXNRFI15ROLUCV Vendor:…" at bounding box center [1184, 250] width 295 height 50
drag, startPoint x: 1315, startPoint y: 277, endPoint x: 1146, endPoint y: 282, distance: 168.9
click at [1146, 275] on td "Grabbed PGA PGA Pending 000 PGA Ref. No: TF_251001_ST43G2NXNRFI15ROLUCV Vendor:…" at bounding box center [1184, 250] width 295 height 50
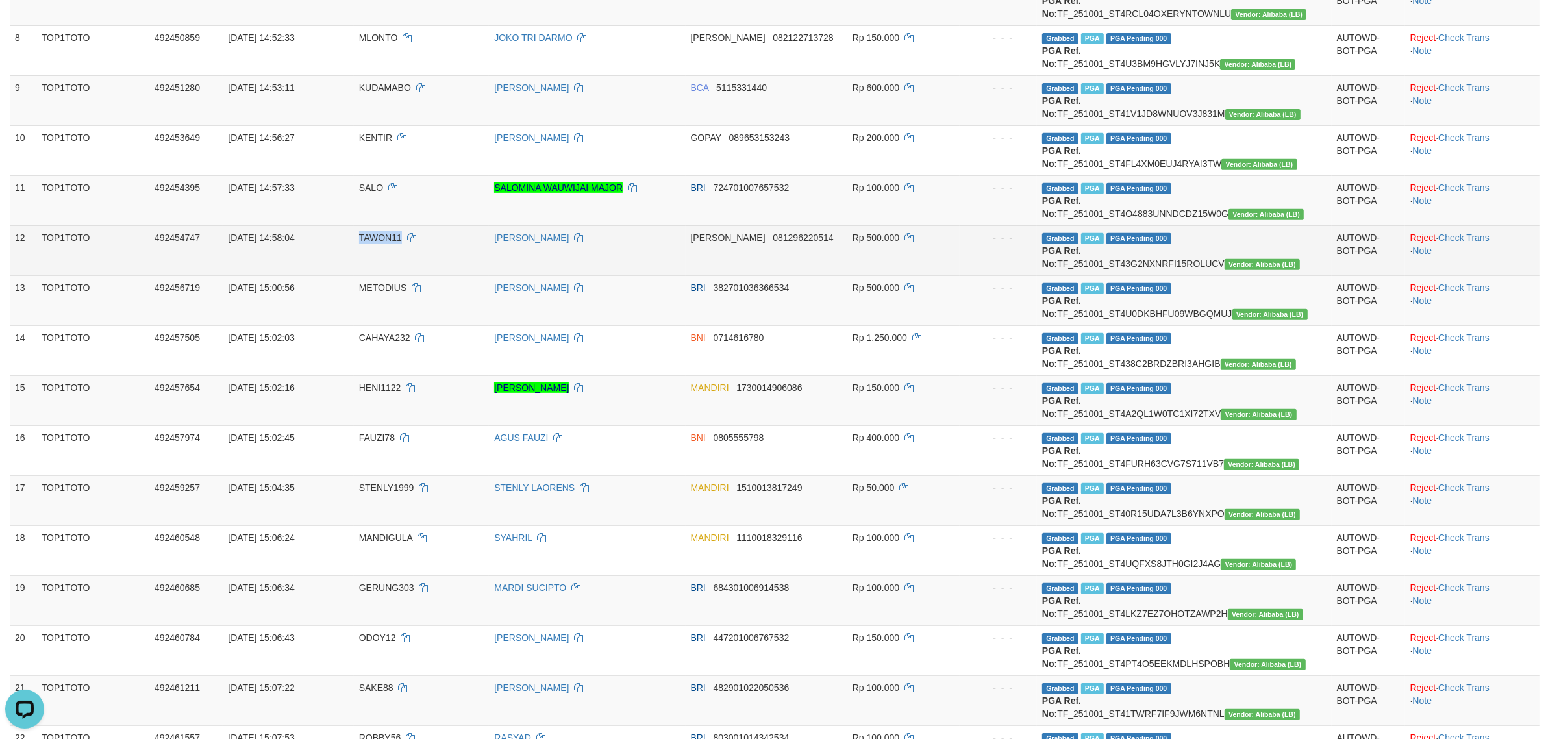
drag, startPoint x: 419, startPoint y: 263, endPoint x: 374, endPoint y: 266, distance: 45.6
click at [374, 266] on td "TAWON11" at bounding box center [422, 250] width 136 height 50
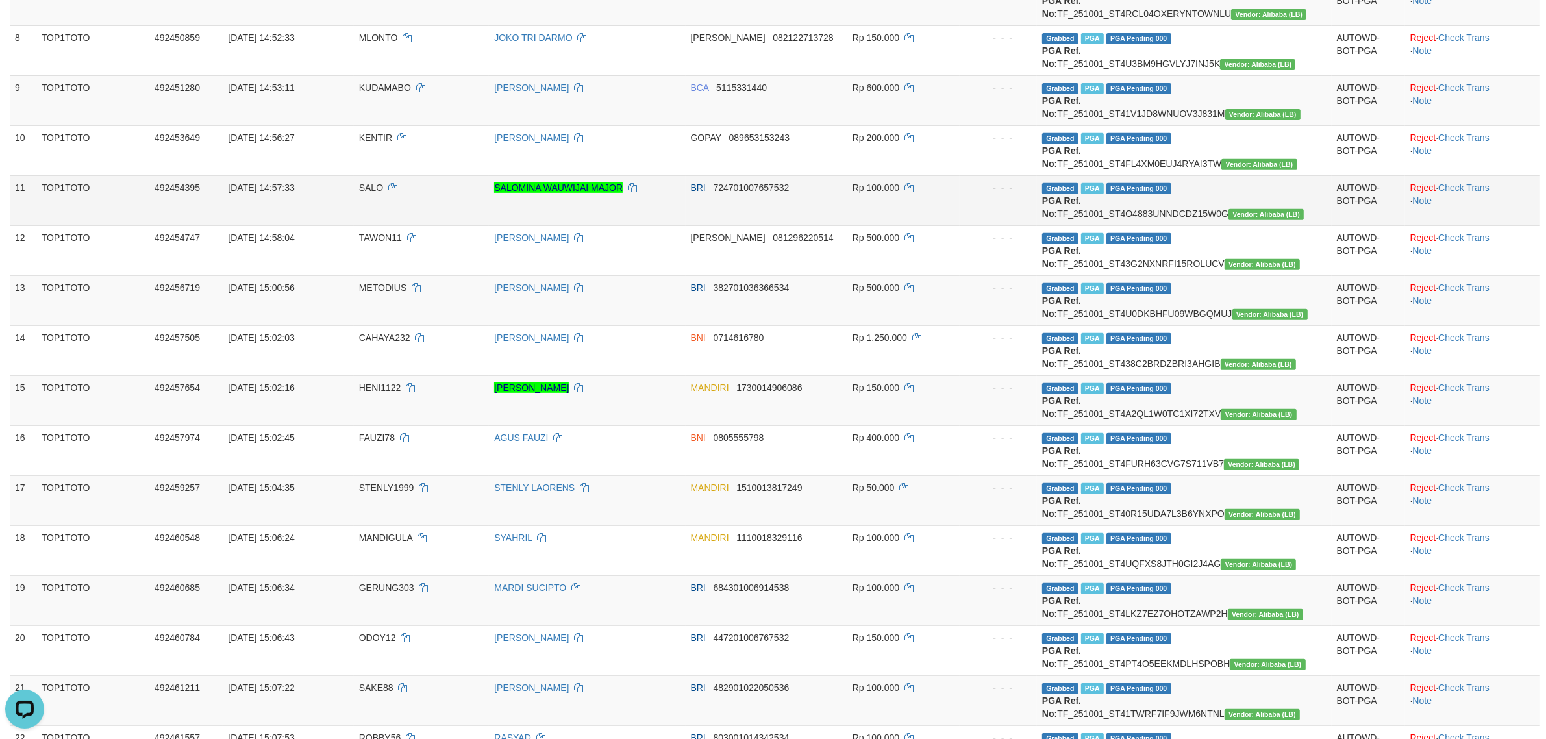
click at [999, 225] on td "- - -" at bounding box center [998, 200] width 77 height 50
drag, startPoint x: 1266, startPoint y: 339, endPoint x: 1163, endPoint y: 340, distance: 103.2
click at [1163, 325] on td "Grabbed PGA PGA Pending 000 PGA Ref. No: TF_251001_ST4U0DKBHFU09WBGQMUJ Vendor:…" at bounding box center [1184, 300] width 295 height 50
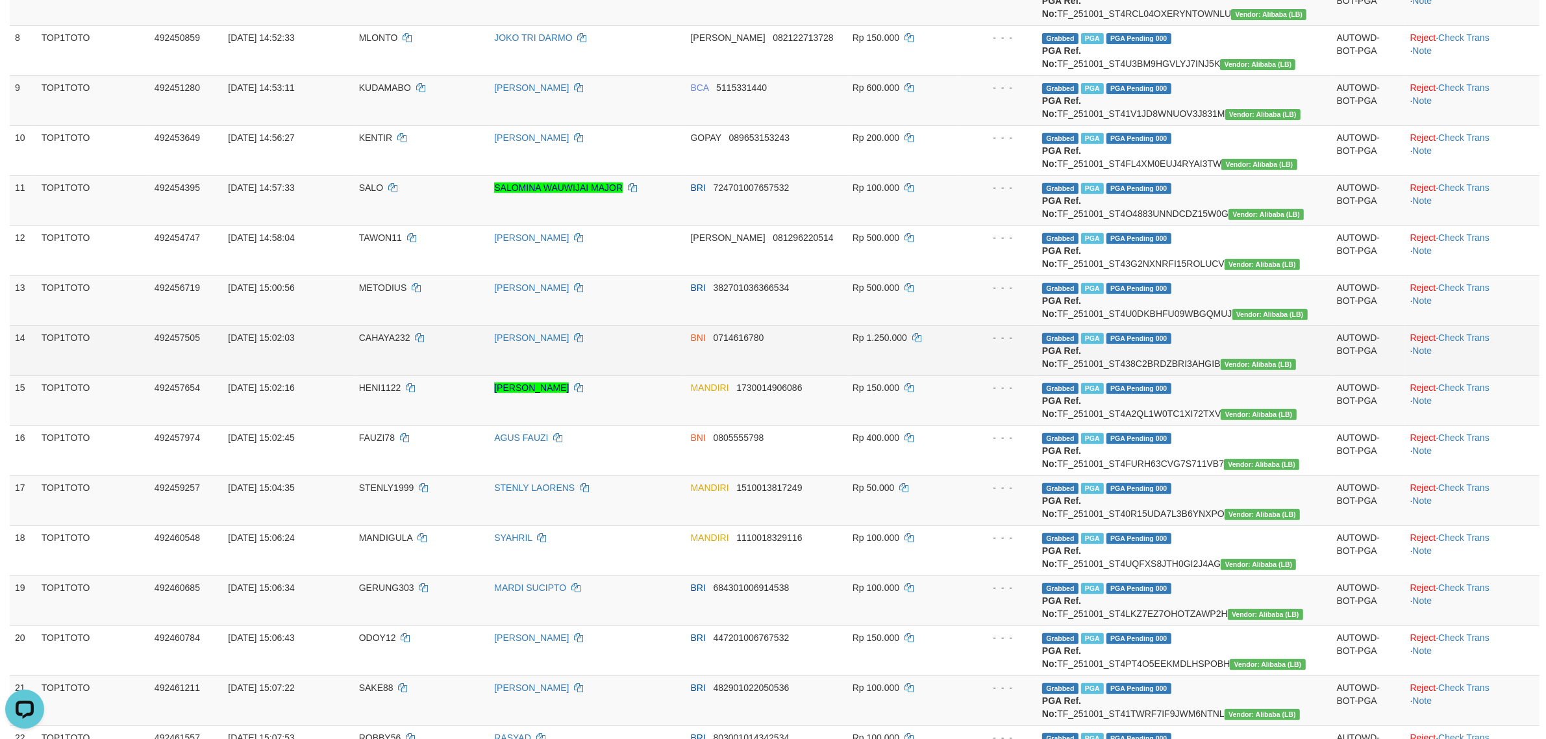
drag, startPoint x: 1306, startPoint y: 385, endPoint x: 1200, endPoint y: 394, distance: 106.9
click at [1200, 375] on td "Grabbed PGA PGA Pending 000 PGA Ref. No: TF_251001_ST438C2BRDZBRI3AHGIB Vendor:…" at bounding box center [1184, 350] width 295 height 50
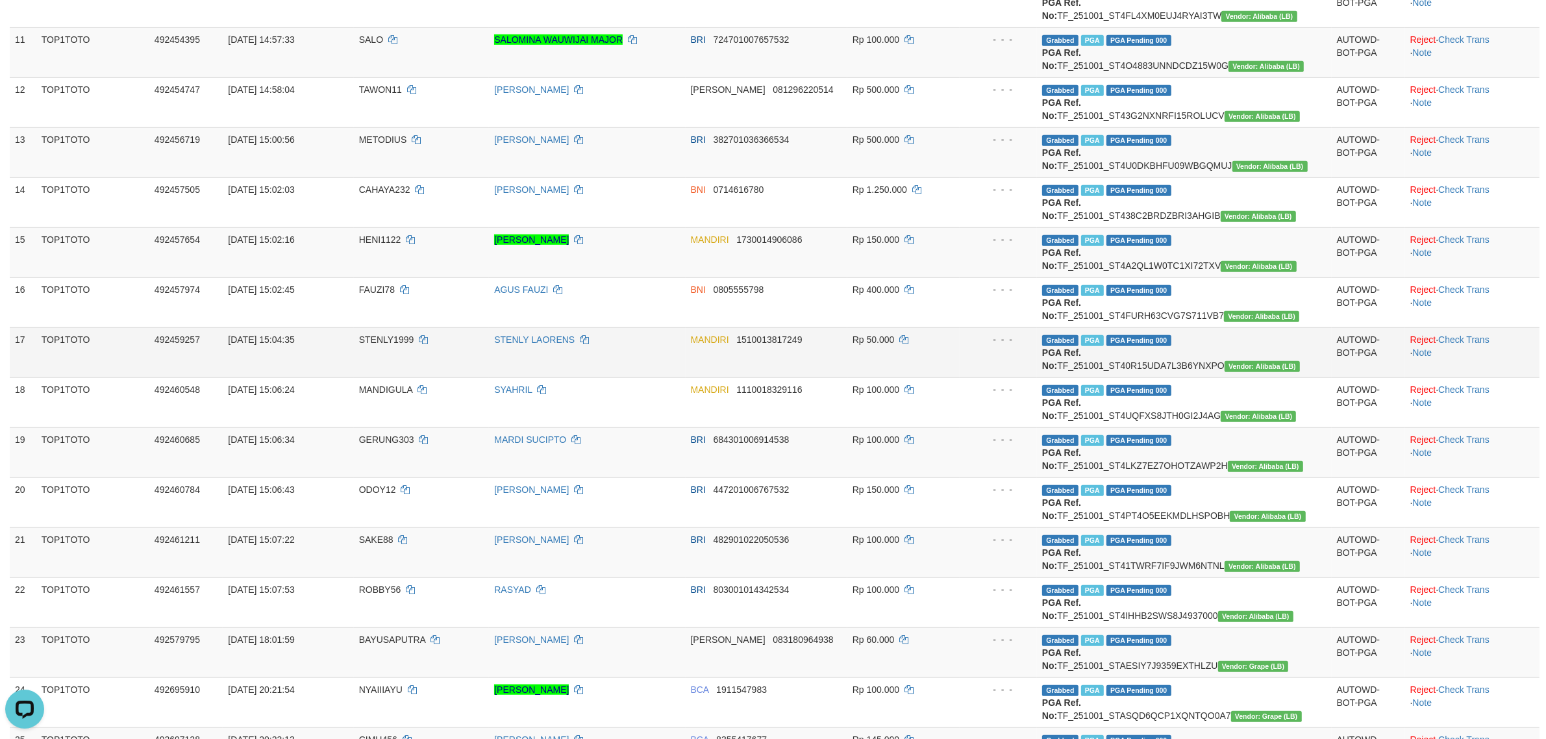
scroll to position [812, 0]
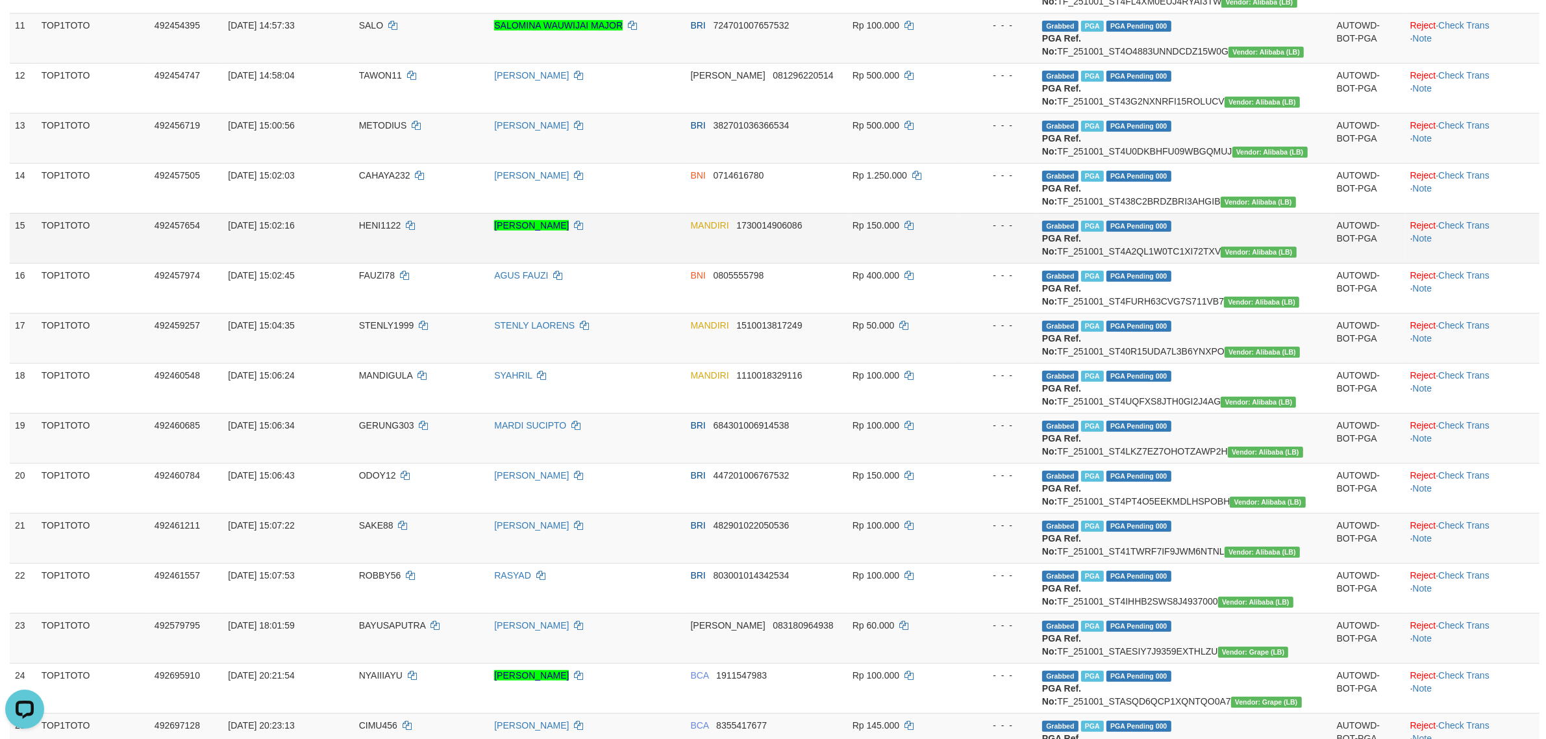
drag, startPoint x: 1310, startPoint y: 280, endPoint x: 1174, endPoint y: 277, distance: 136.4
click at [1174, 263] on td "Grabbed PGA PGA Pending 000 PGA Ref. No: TF_251001_ST4A2QL1W0TC1XI72TXV Vendor:…" at bounding box center [1184, 238] width 295 height 50
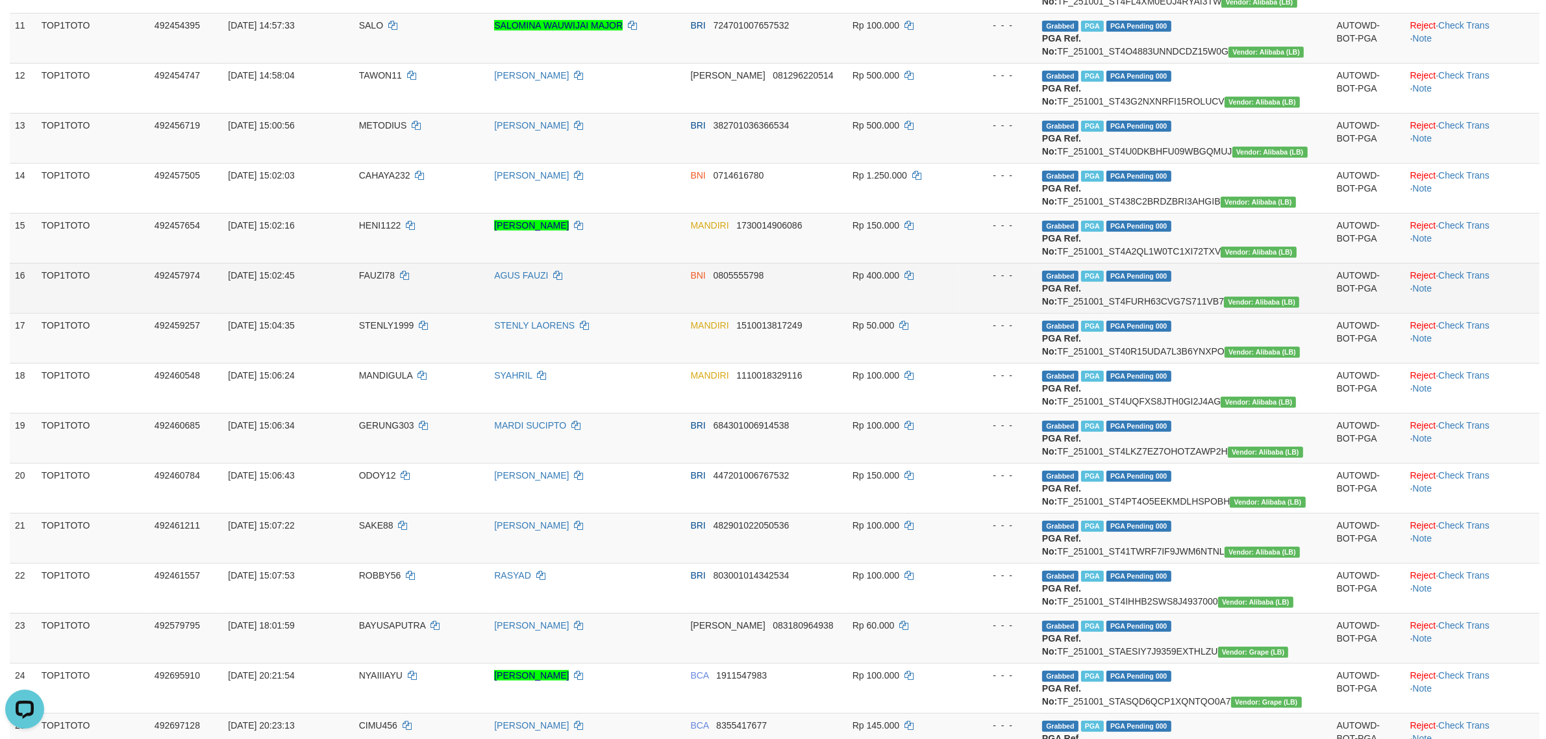
drag, startPoint x: 1314, startPoint y: 327, endPoint x: 1188, endPoint y: 328, distance: 125.3
click at [1188, 313] on td "Grabbed PGA PGA Pending 000 PGA Ref. No: TF_251001_ST4FURH63CVG7S711VB7 Vendor:…" at bounding box center [1184, 288] width 295 height 50
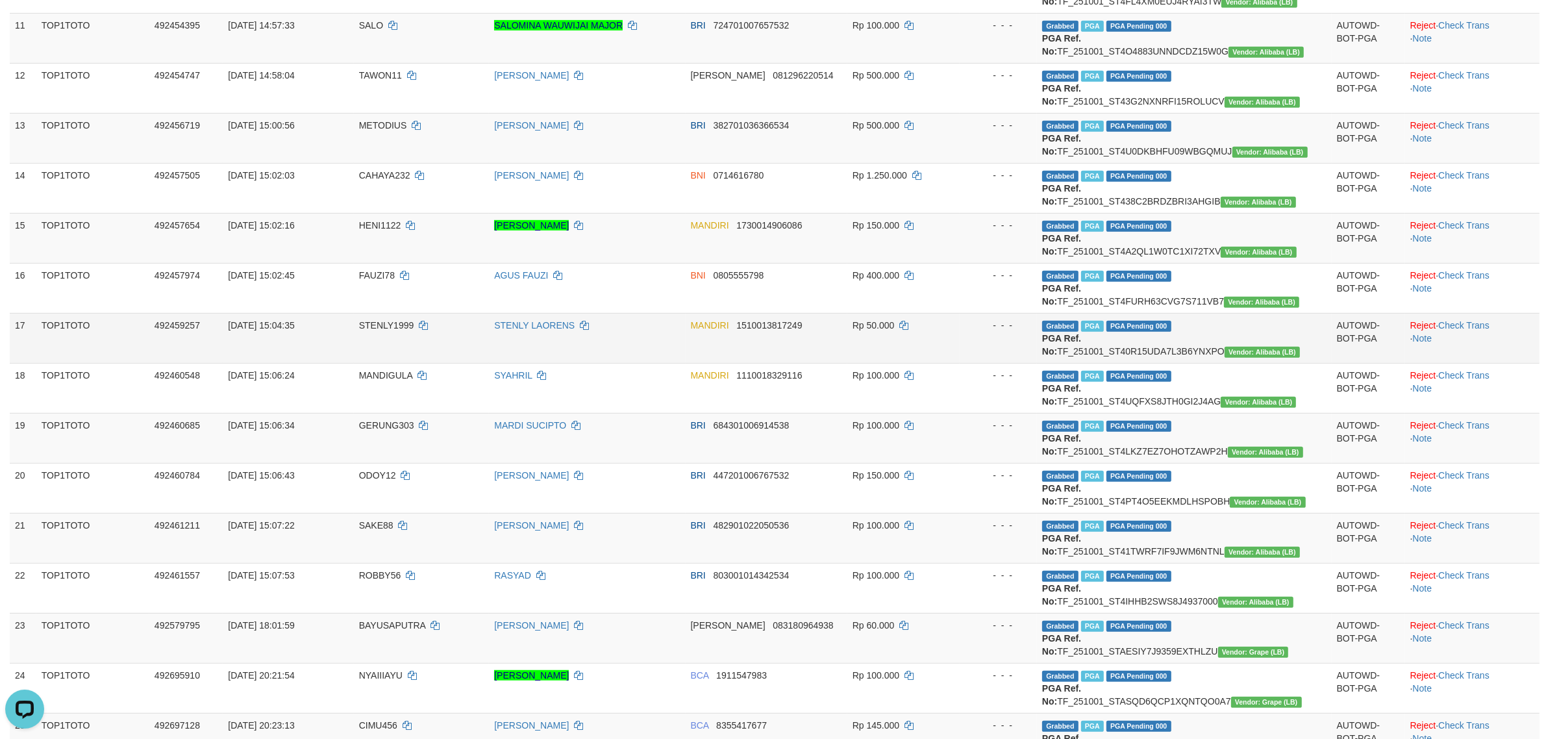
drag, startPoint x: 1309, startPoint y: 377, endPoint x: 1184, endPoint y: 380, distance: 125.3
click at [1184, 363] on td "Grabbed PGA PGA Pending 000 PGA Ref. No: TF_251001_ST40R15UDA7L3B6YNXPO Vendor:…" at bounding box center [1184, 338] width 295 height 50
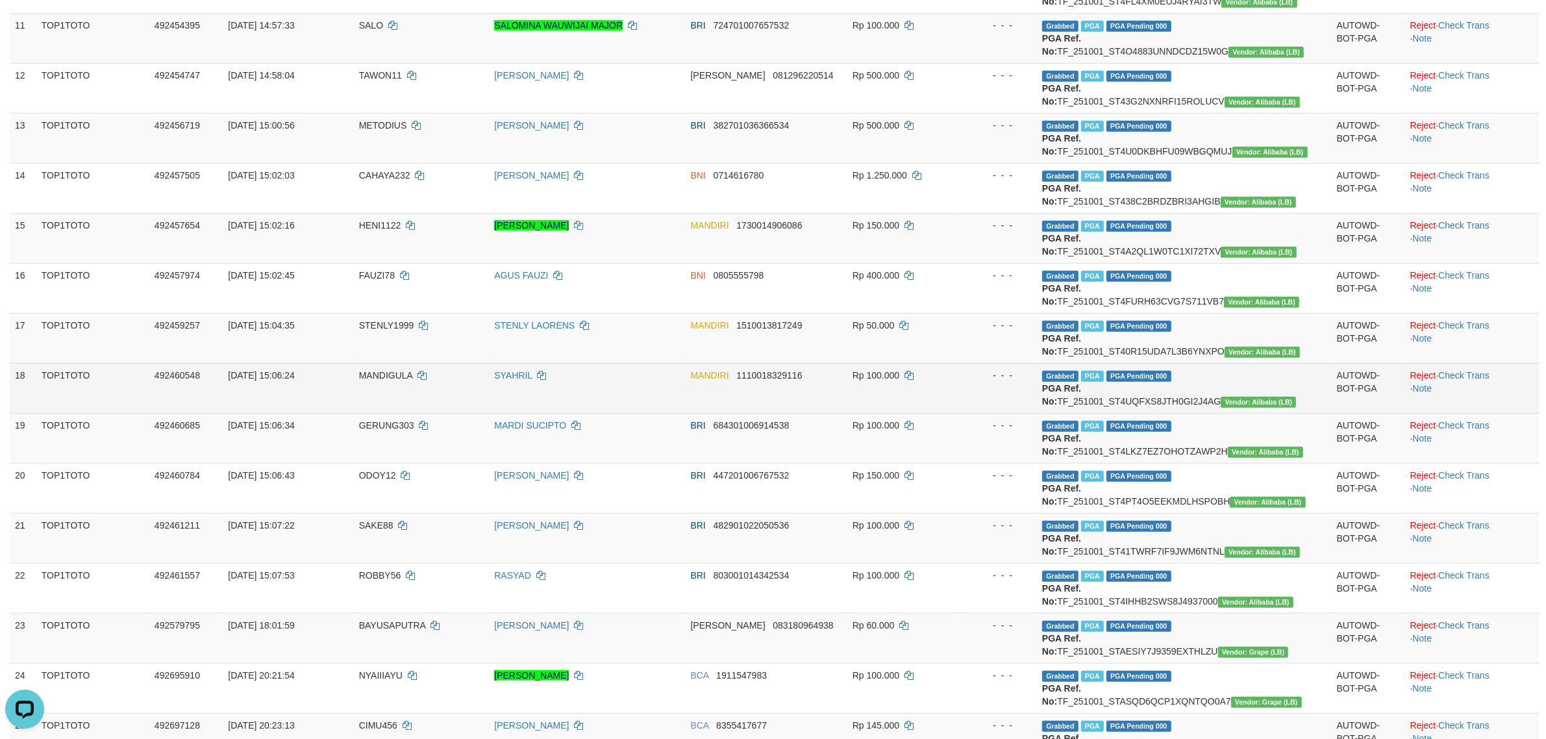
drag, startPoint x: 1309, startPoint y: 429, endPoint x: 1182, endPoint y: 433, distance: 127.3
click at [1182, 413] on td "Grabbed PGA PGA Pending 000 PGA Ref. No: TF_251001_ST4UQFXS8JTH0GI2J4AG Vendor:…" at bounding box center [1184, 388] width 295 height 50
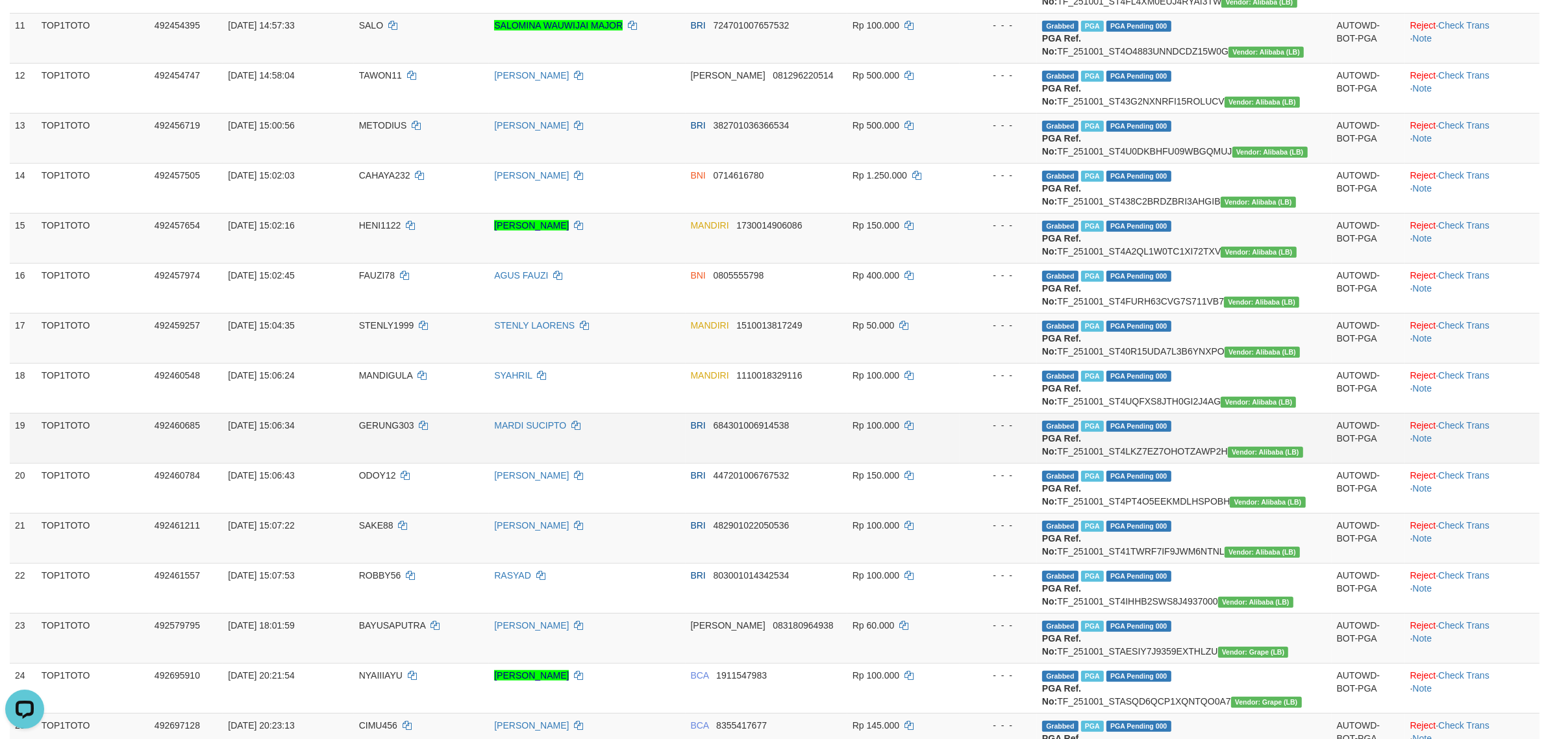
drag, startPoint x: 1315, startPoint y: 479, endPoint x: 1162, endPoint y: 481, distance: 153.3
click at [1162, 463] on td "Grabbed PGA PGA Pending 000 PGA Ref. No: TF_251001_ST4LKZ7EZ7OHOTZAWP2H Vendor:…" at bounding box center [1184, 438] width 295 height 50
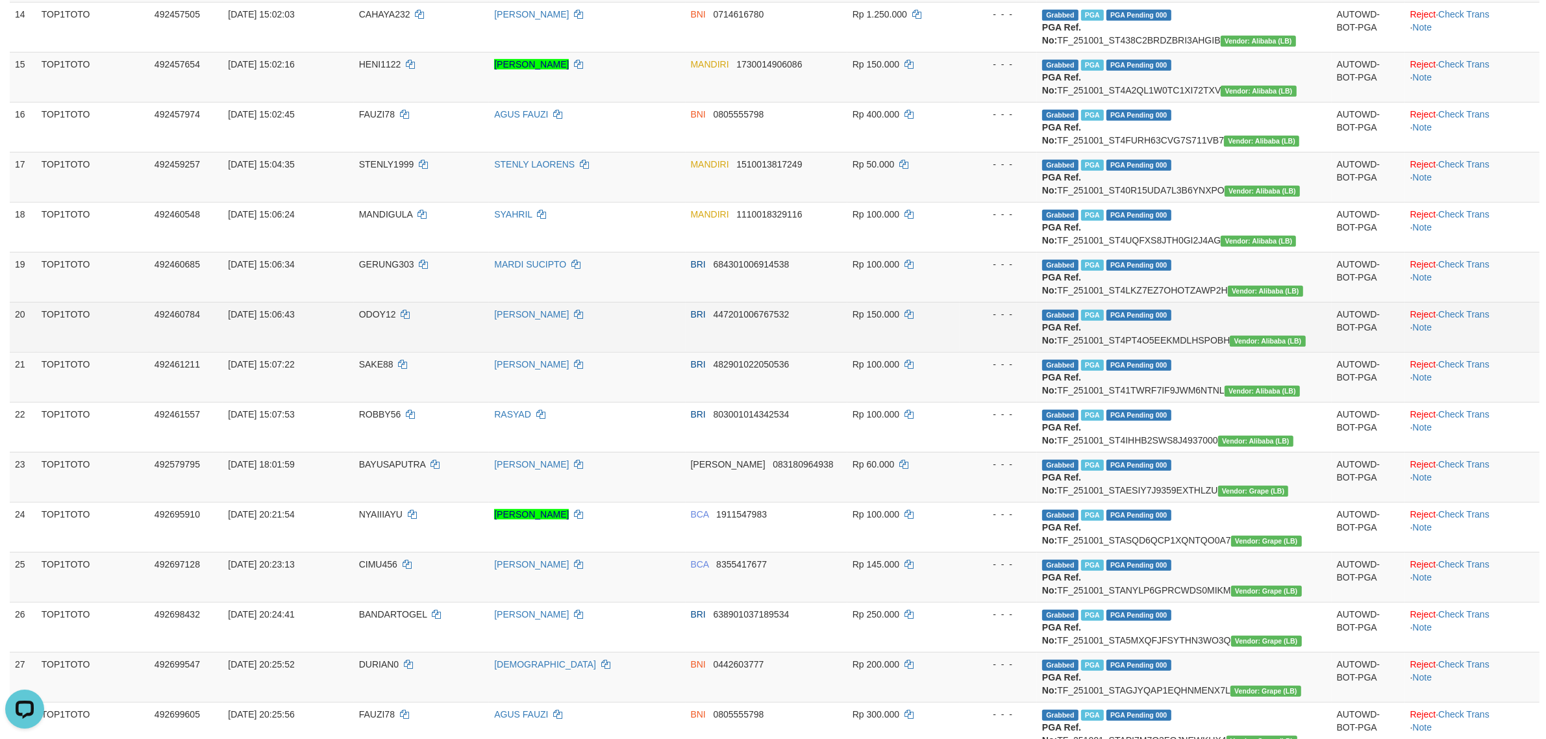
scroll to position [974, 0]
drag, startPoint x: 1265, startPoint y: 379, endPoint x: 1151, endPoint y: 379, distance: 114.3
click at [1151, 351] on td "Grabbed PGA PGA Pending 000 PGA Ref. No: TF_251001_ST4PT4O5EEKMDLHSPOBH Vendor:…" at bounding box center [1184, 326] width 295 height 50
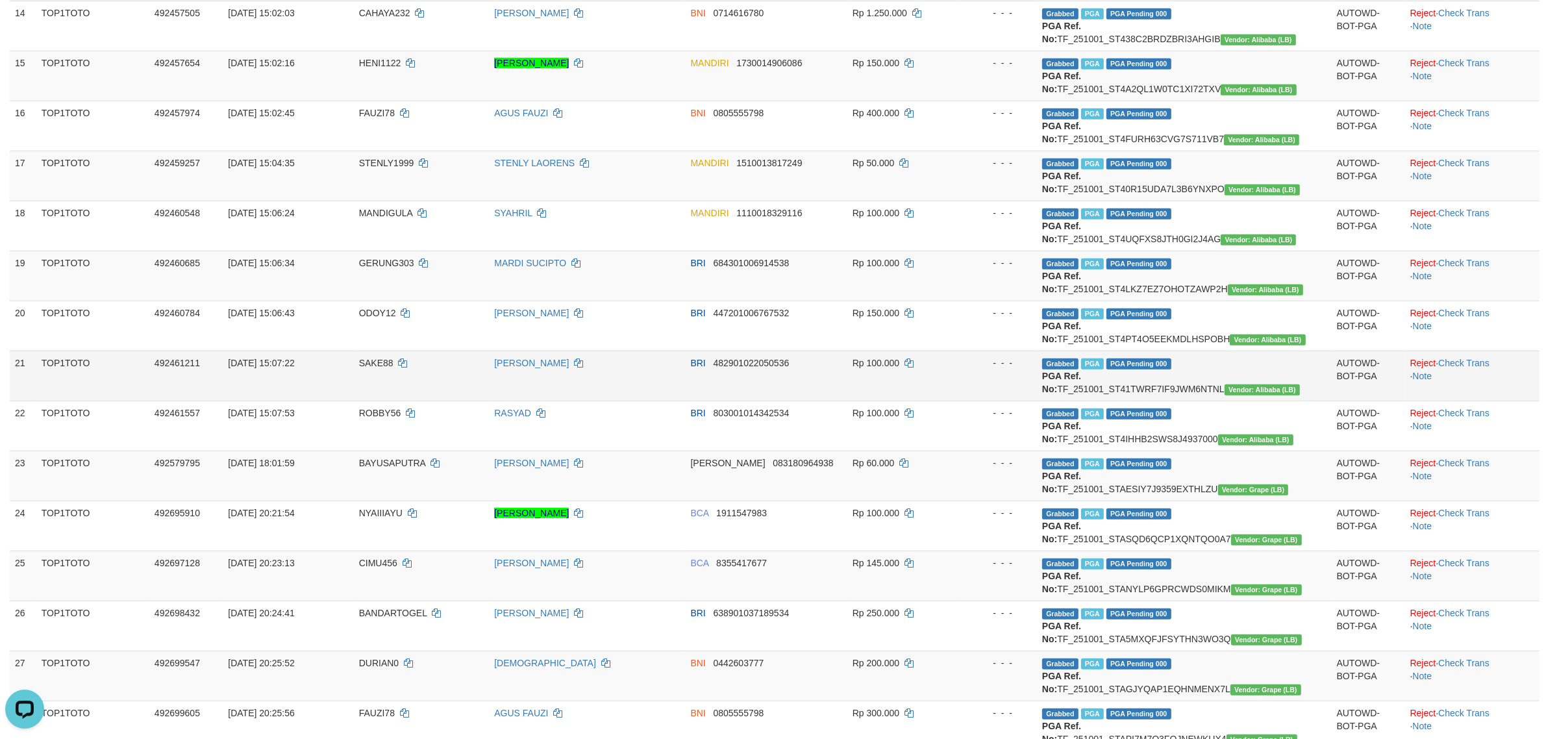
drag, startPoint x: 1312, startPoint y: 429, endPoint x: 1180, endPoint y: 430, distance: 131.2
click at [1180, 401] on td "Grabbed PGA PGA Pending 000 PGA Ref. No: TF_251001_ST41TWRF7IF9JWM6NTNL Vendor:…" at bounding box center [1184, 376] width 295 height 50
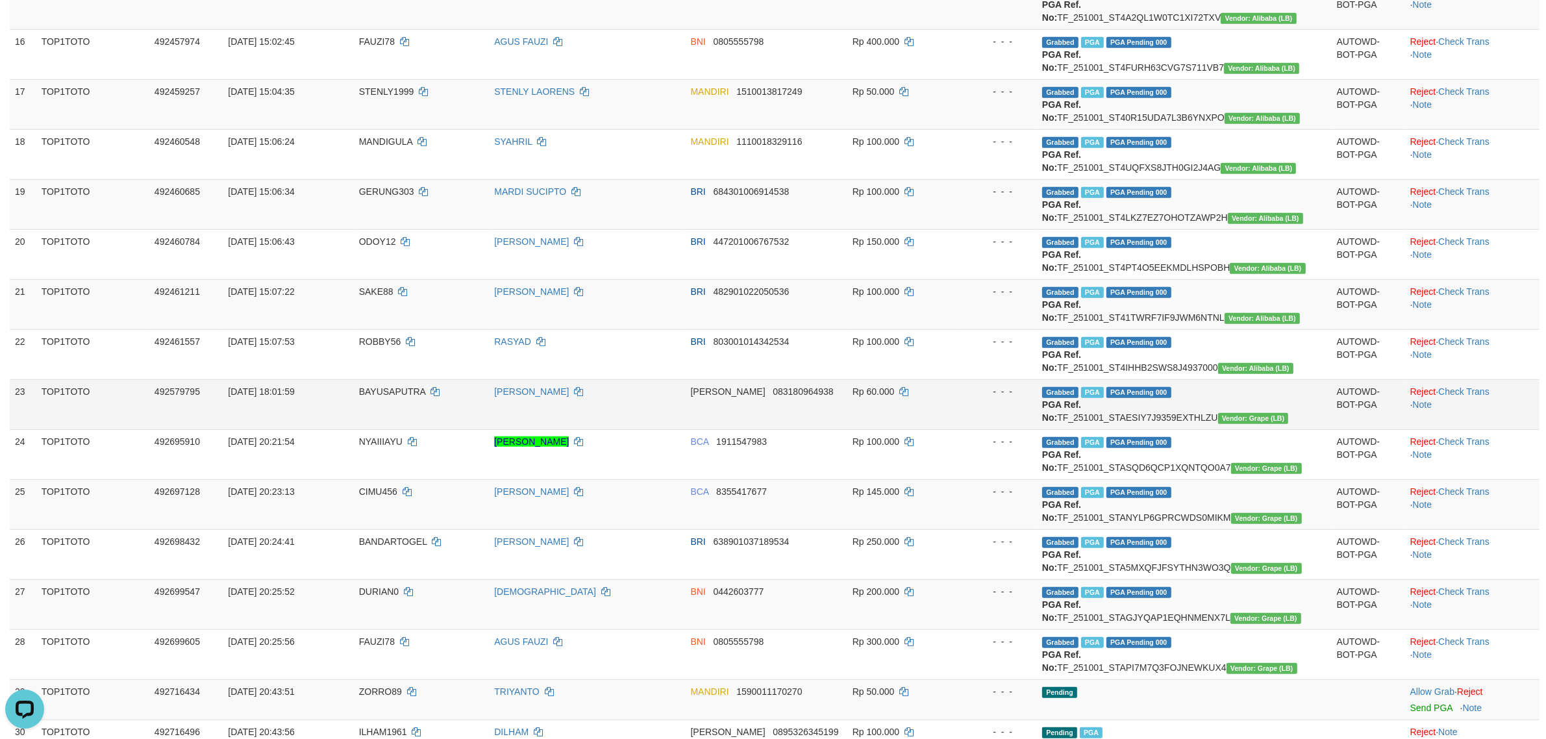
scroll to position [1055, 0]
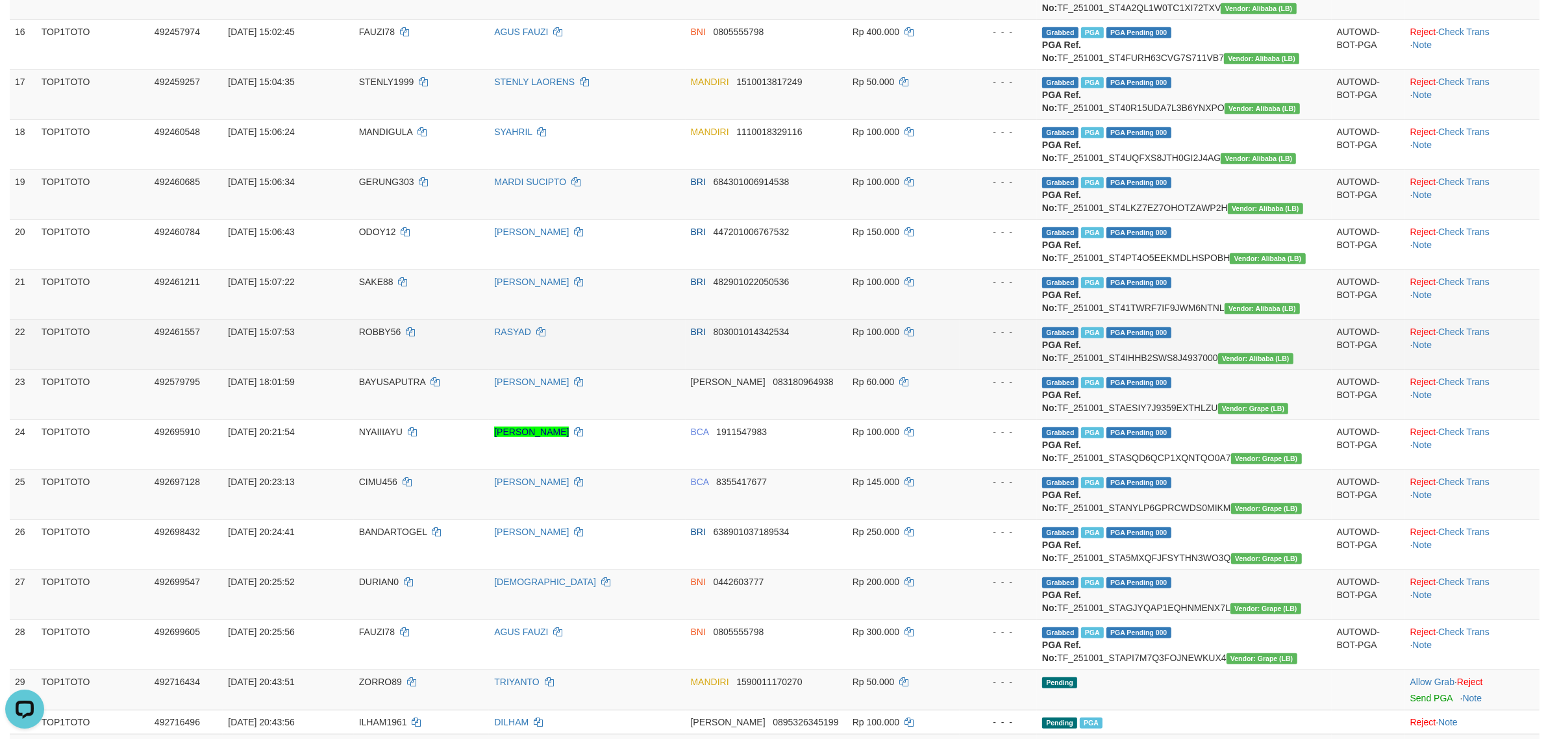
drag, startPoint x: 1308, startPoint y: 398, endPoint x: 1179, endPoint y: 404, distance: 129.3
click at [1179, 369] on td "Grabbed PGA PGA Pending 000 PGA Ref. No: TF_251001_ST4IHHB2SWS8J4937000 Vendor:…" at bounding box center [1184, 344] width 295 height 50
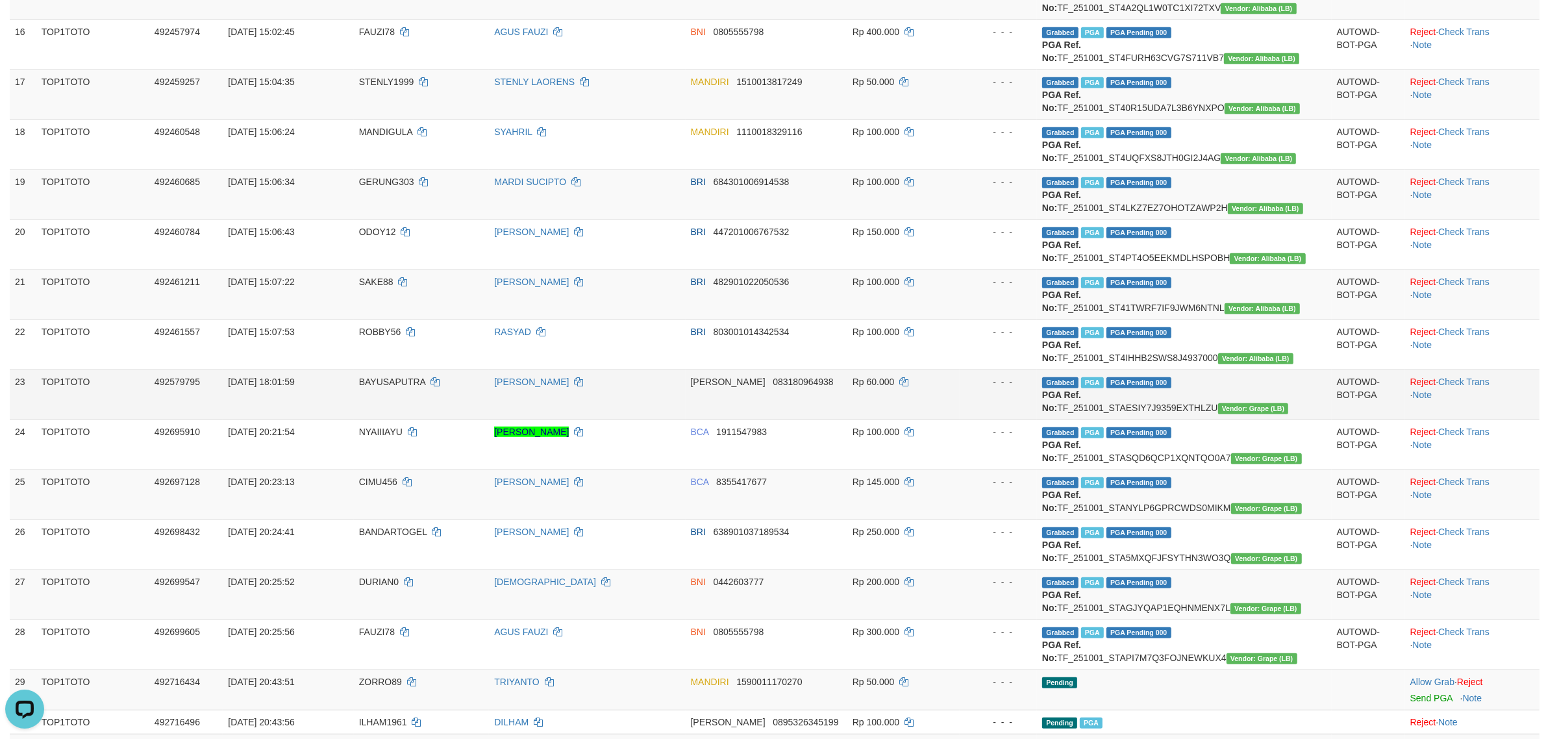
drag, startPoint x: 1304, startPoint y: 447, endPoint x: 1180, endPoint y: 454, distance: 124.3
click at [1180, 419] on td "Grabbed PGA PGA Pending 000 PGA Ref. No: TF_251001_STAESIY7J9359EXTHLZU Vendor:…" at bounding box center [1184, 394] width 295 height 50
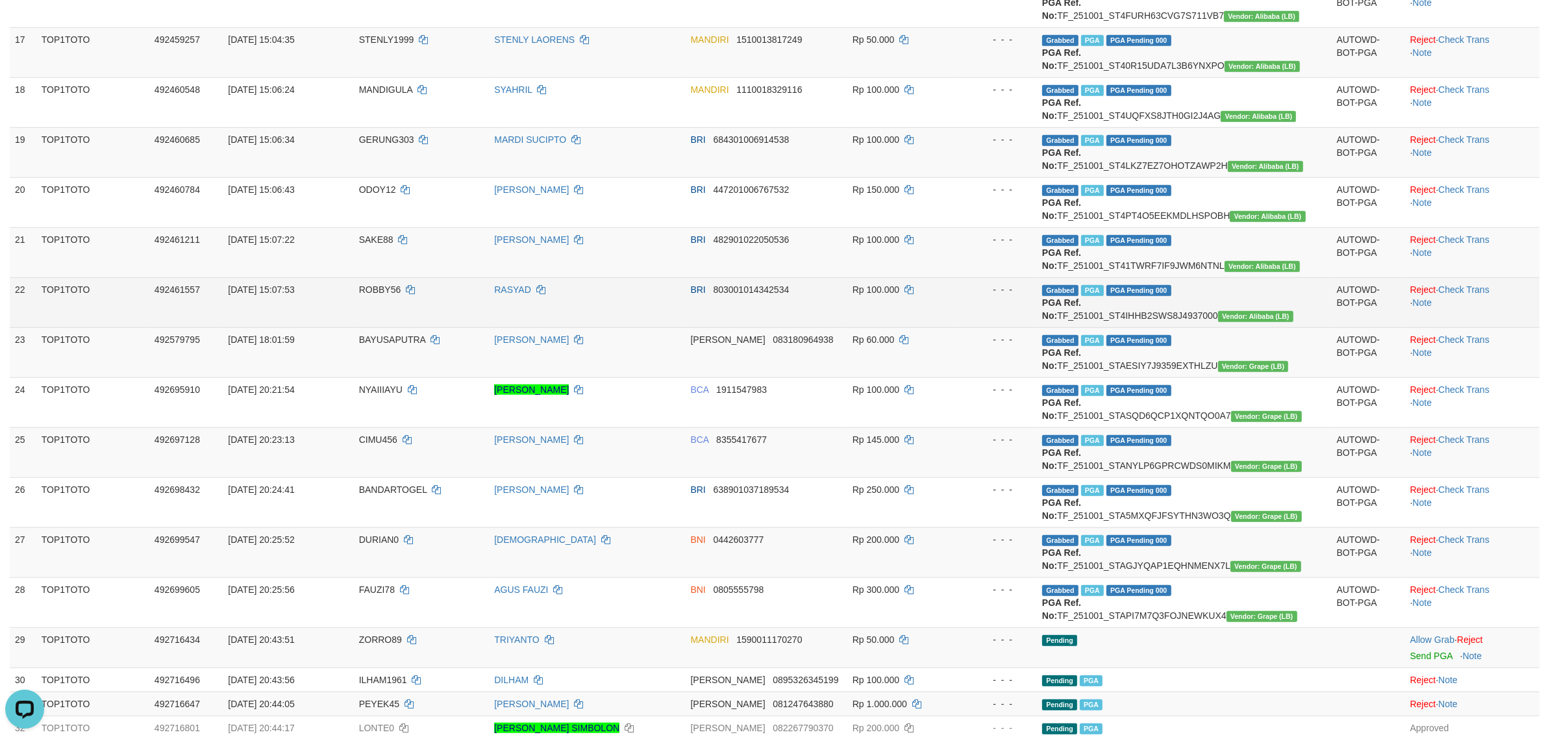
scroll to position [1217, 0]
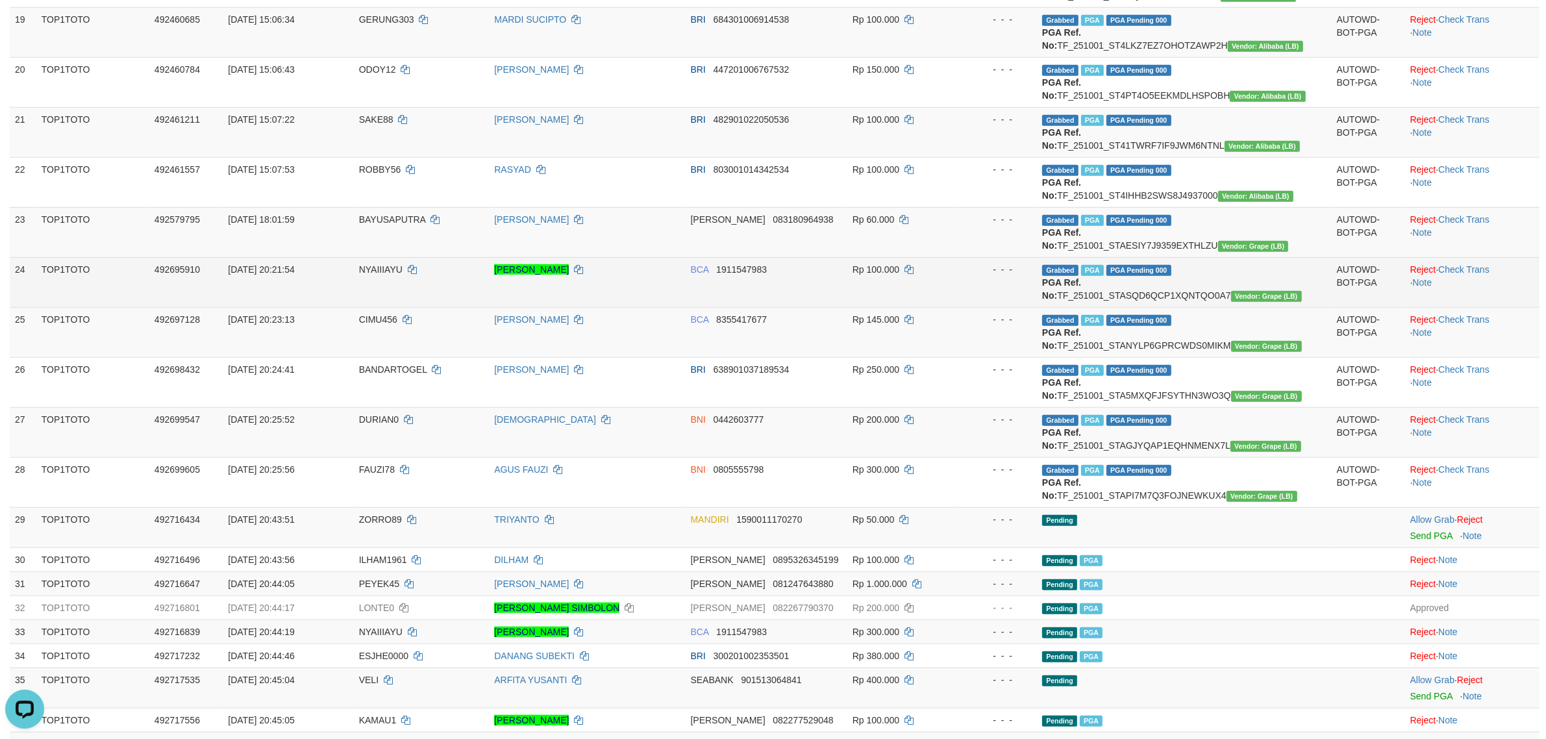
drag, startPoint x: 1264, startPoint y: 351, endPoint x: 1153, endPoint y: 354, distance: 110.4
click at [1153, 307] on td "Grabbed PGA PGA Pending 000 PGA Ref. No: TF_251001_STASQD6QCP1XQNTQO0A7 Vendor:…" at bounding box center [1184, 282] width 295 height 50
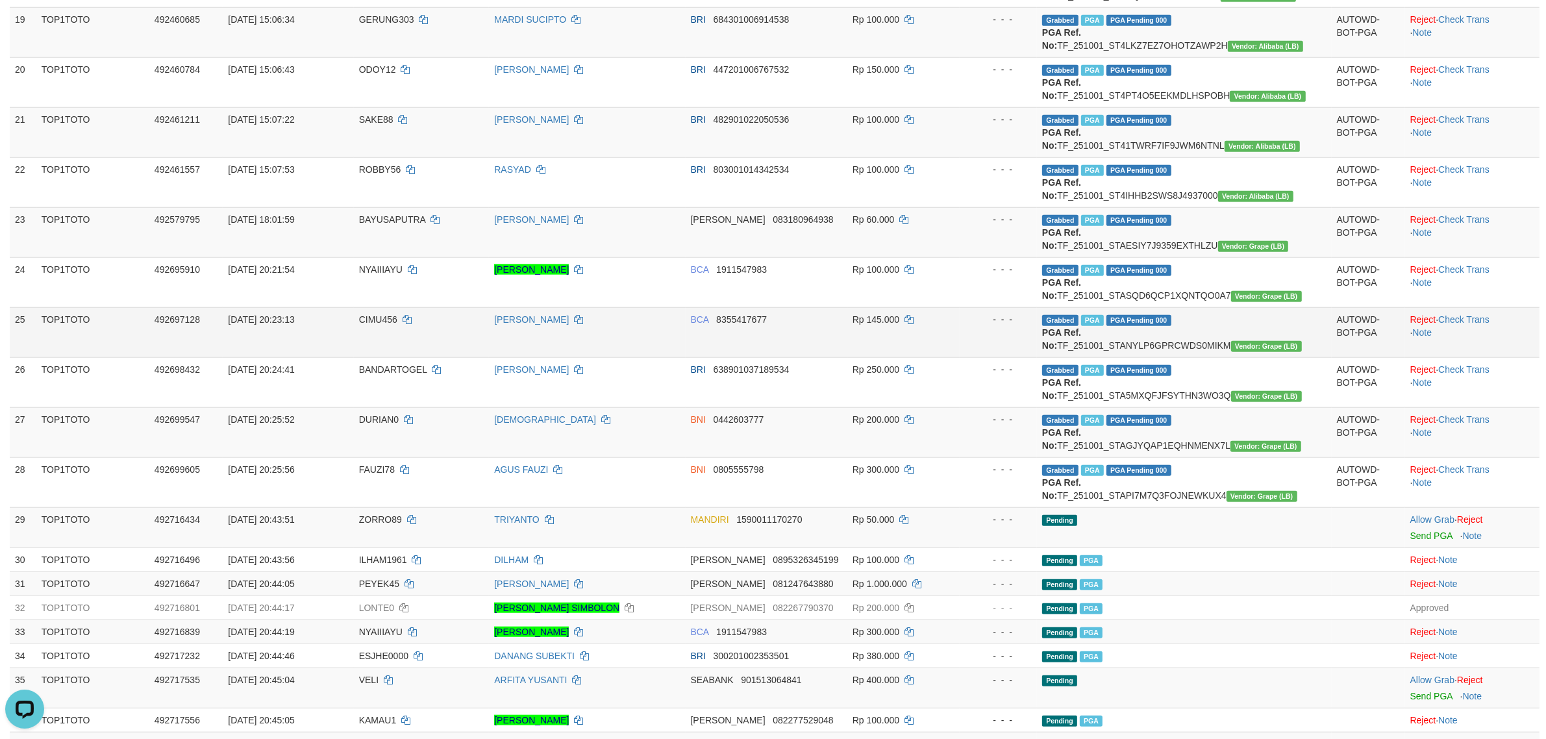
drag, startPoint x: 1276, startPoint y: 409, endPoint x: 1172, endPoint y: 410, distance: 104.5
click at [1172, 357] on td "Grabbed PGA PGA Pending 000 PGA Ref. No: TF_251001_STANYLP6GPRCWDS0MIKM Vendor:…" at bounding box center [1184, 332] width 295 height 50
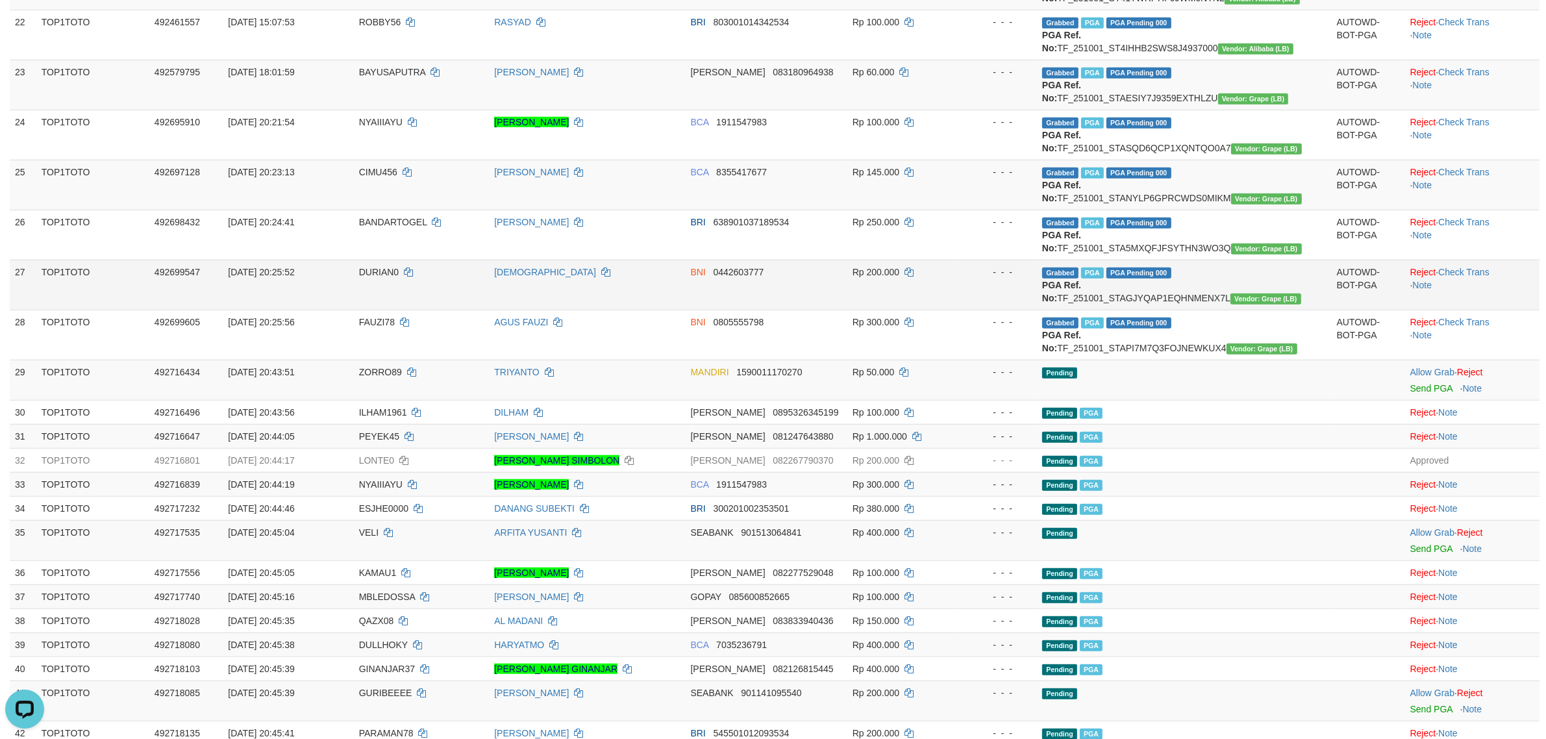
scroll to position [1380, 0]
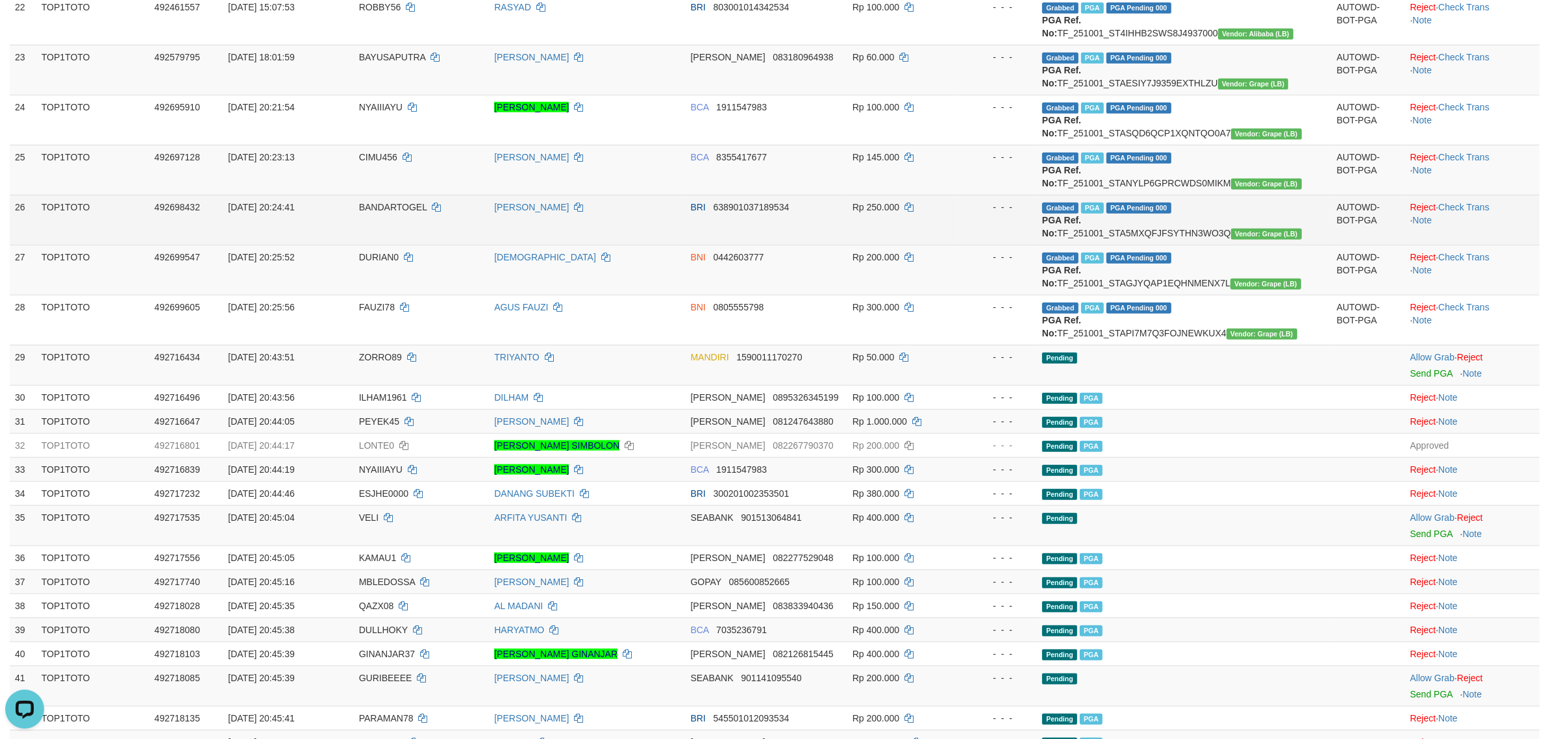
drag, startPoint x: 1266, startPoint y: 314, endPoint x: 1160, endPoint y: 312, distance: 105.9
click at [1160, 245] on td "Grabbed PGA PGA Pending 000 PGA Ref. No: TF_251001_STA5MXQFJFSYTHN3WO3Q Vendor:…" at bounding box center [1184, 220] width 295 height 50
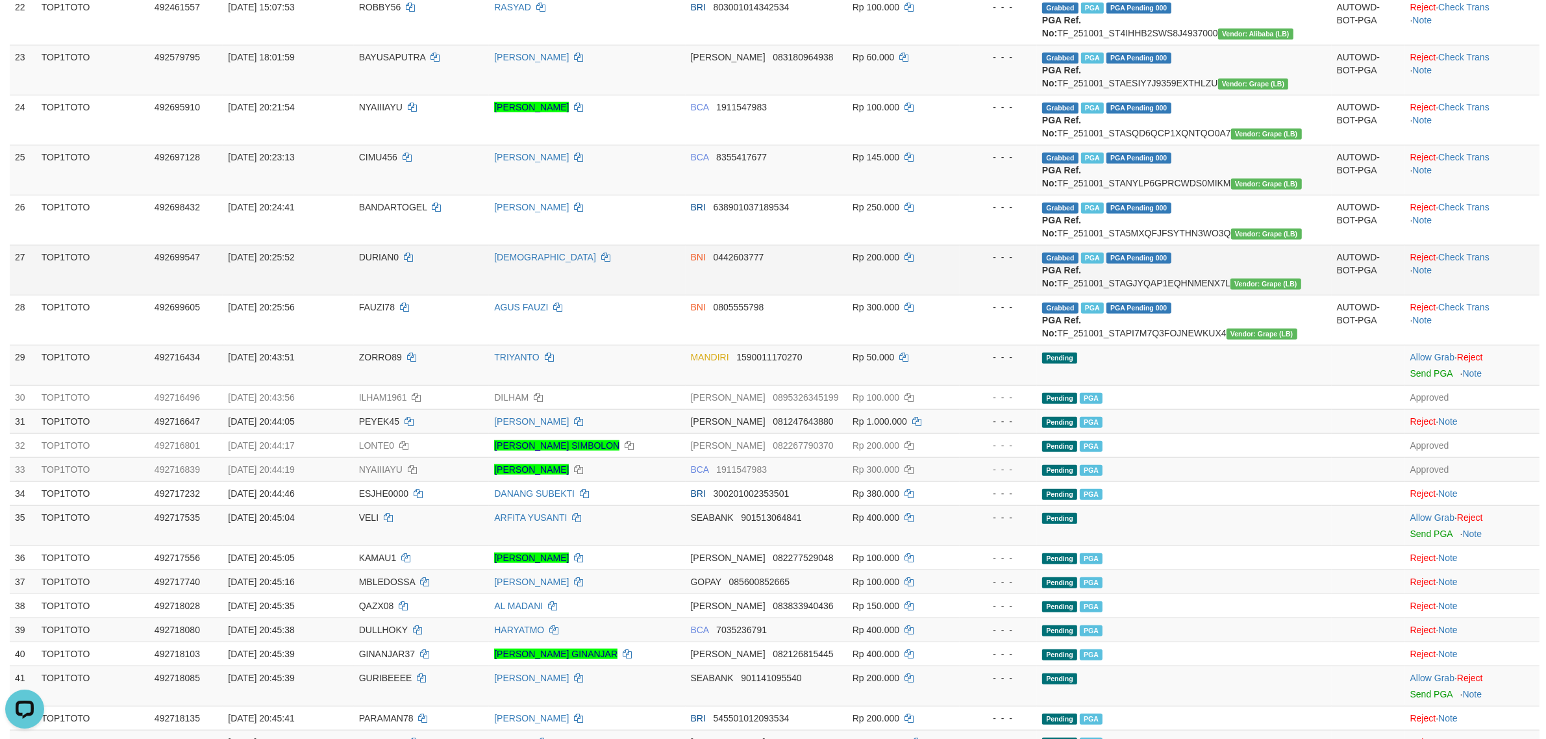
drag, startPoint x: 1262, startPoint y: 372, endPoint x: 1172, endPoint y: 379, distance: 89.8
click at [1172, 295] on td "Grabbed PGA PGA Pending 000 PGA Ref. No: TF_251001_STAGJYQAP1EQHNMENX7L Vendor:…" at bounding box center [1184, 270] width 295 height 50
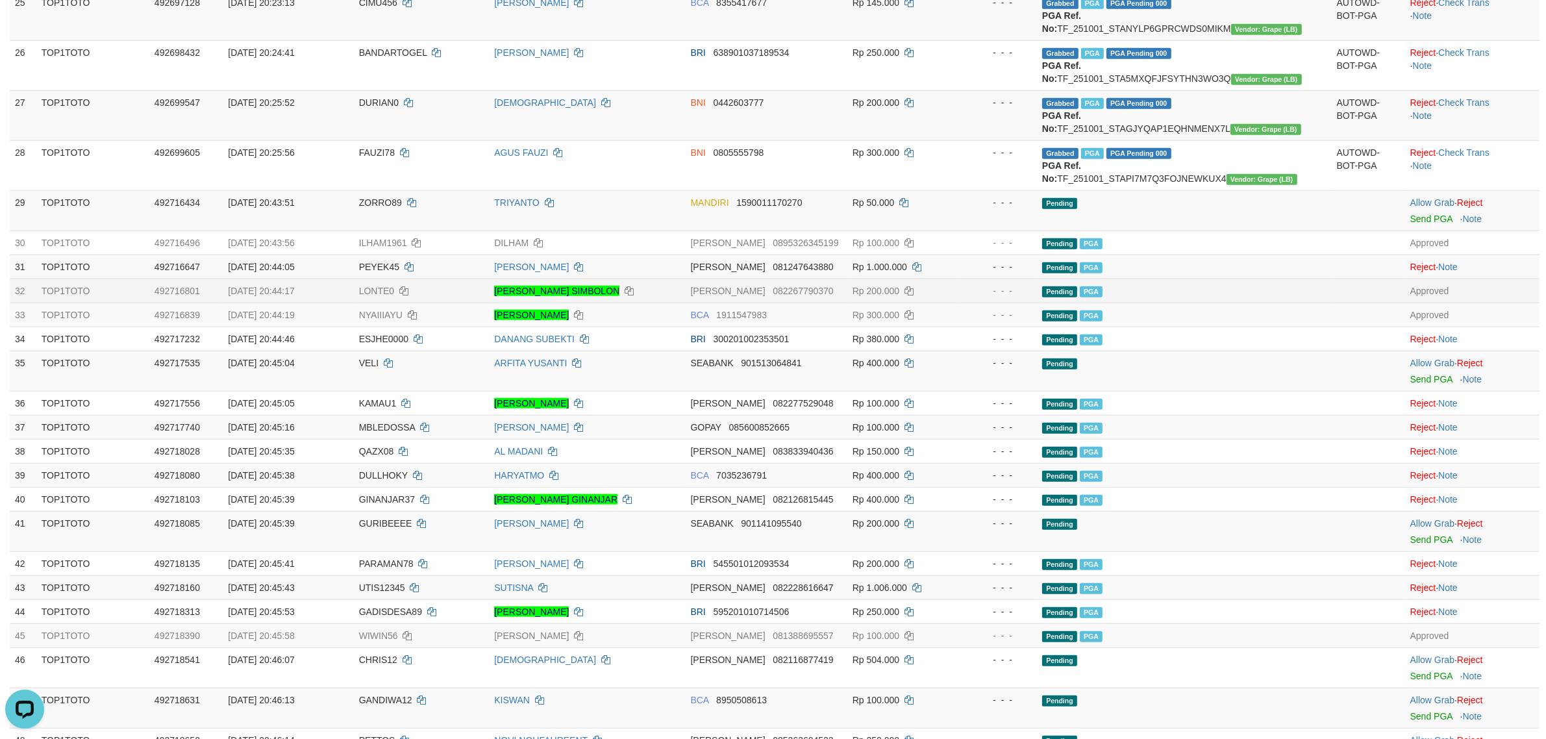
scroll to position [1542, 0]
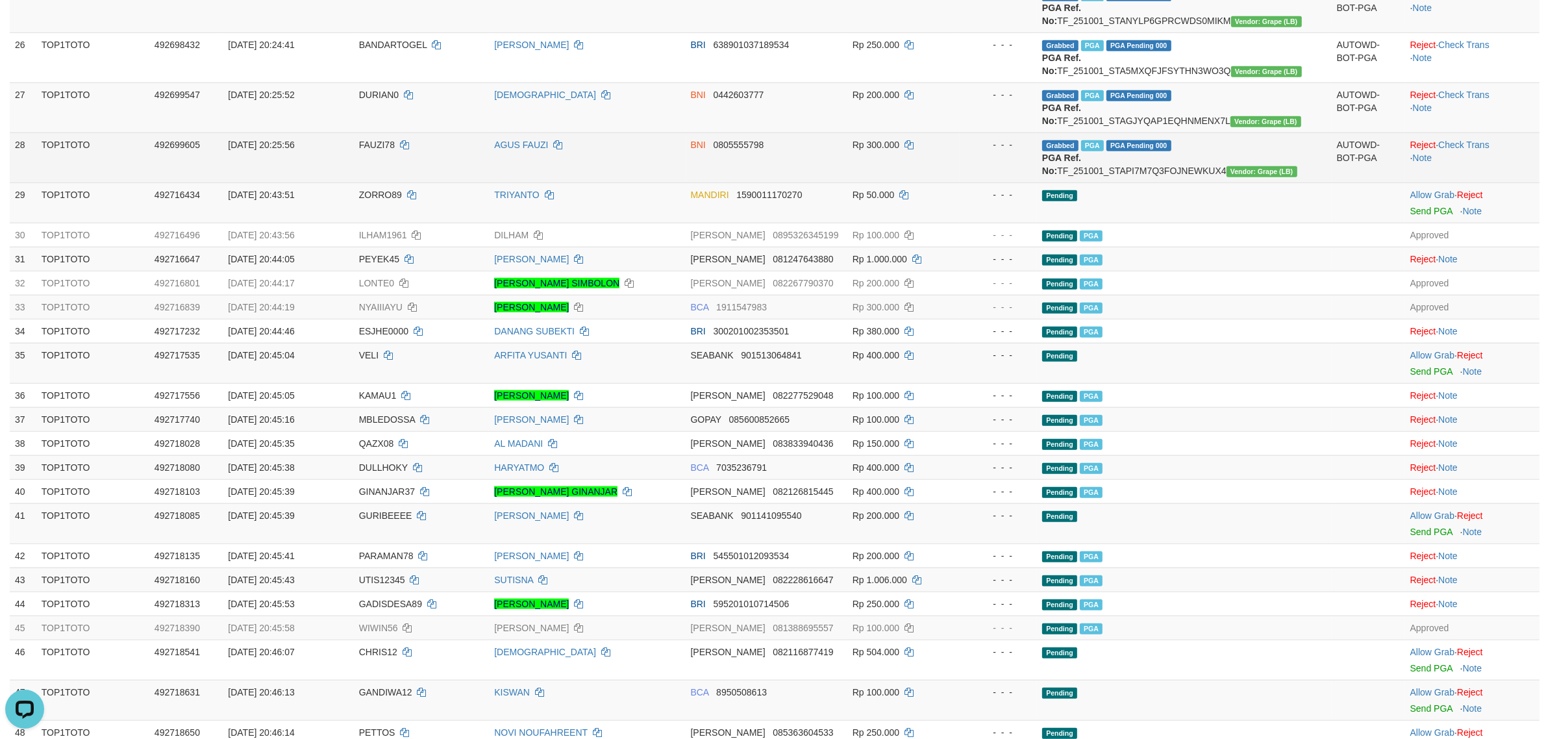
drag, startPoint x: 1313, startPoint y: 267, endPoint x: 1209, endPoint y: 275, distance: 104.2
click at [1209, 182] on td "Grabbed PGA PGA Pending 000 PGA Ref. No: TF_251001_STAPI7M7Q3FOJNEWKUX4 Vendor:…" at bounding box center [1184, 157] width 295 height 50
drag, startPoint x: 1306, startPoint y: 303, endPoint x: 1319, endPoint y: 279, distance: 27.1
click at [1306, 223] on td "Pending" at bounding box center [1184, 202] width 295 height 40
drag, startPoint x: 1306, startPoint y: 263, endPoint x: 1202, endPoint y: 269, distance: 103.4
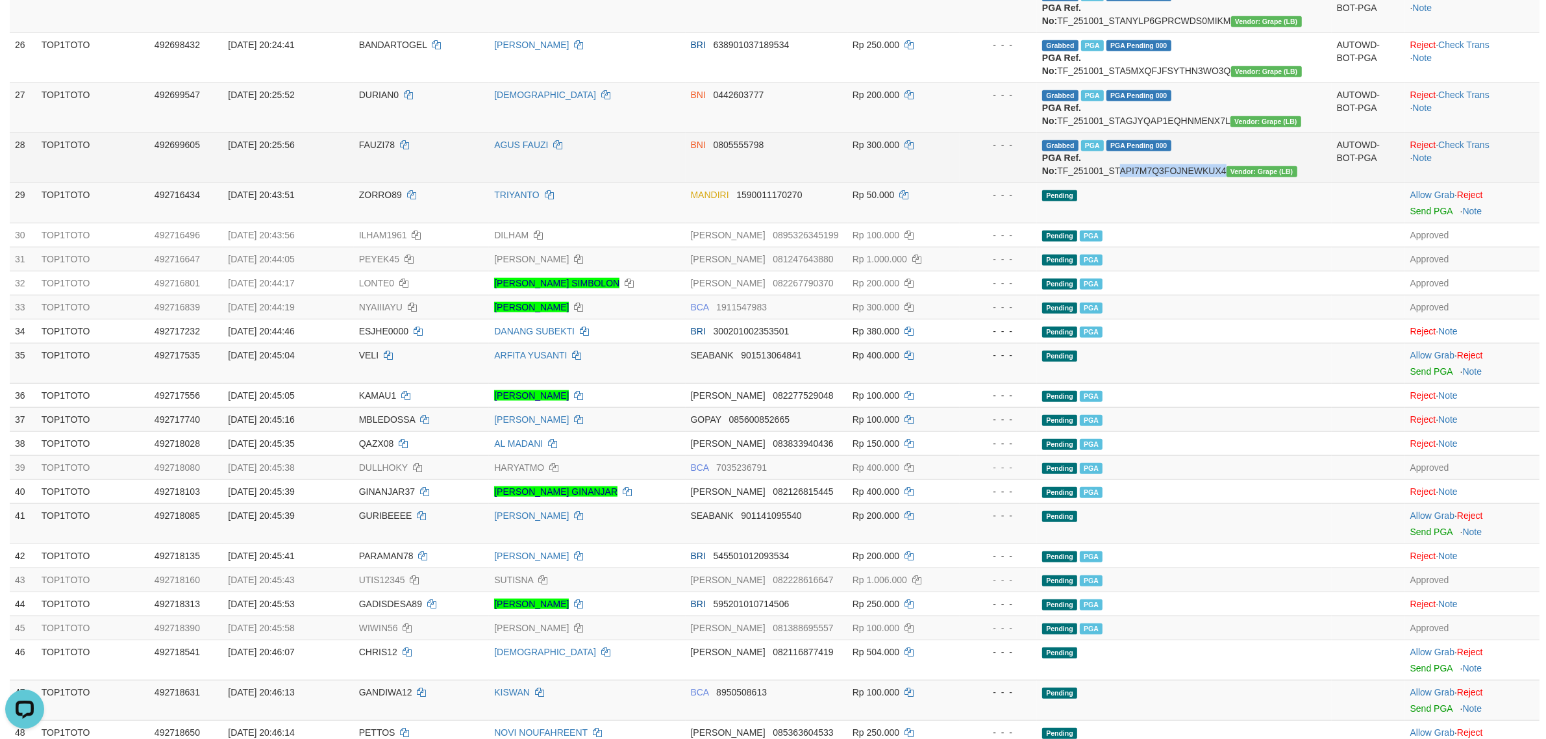
click at [1202, 182] on td "Grabbed PGA PGA Pending 000 PGA Ref. No: TF_251001_STAPI7M7Q3FOJNEWKUX4 Vendor:…" at bounding box center [1184, 157] width 295 height 50
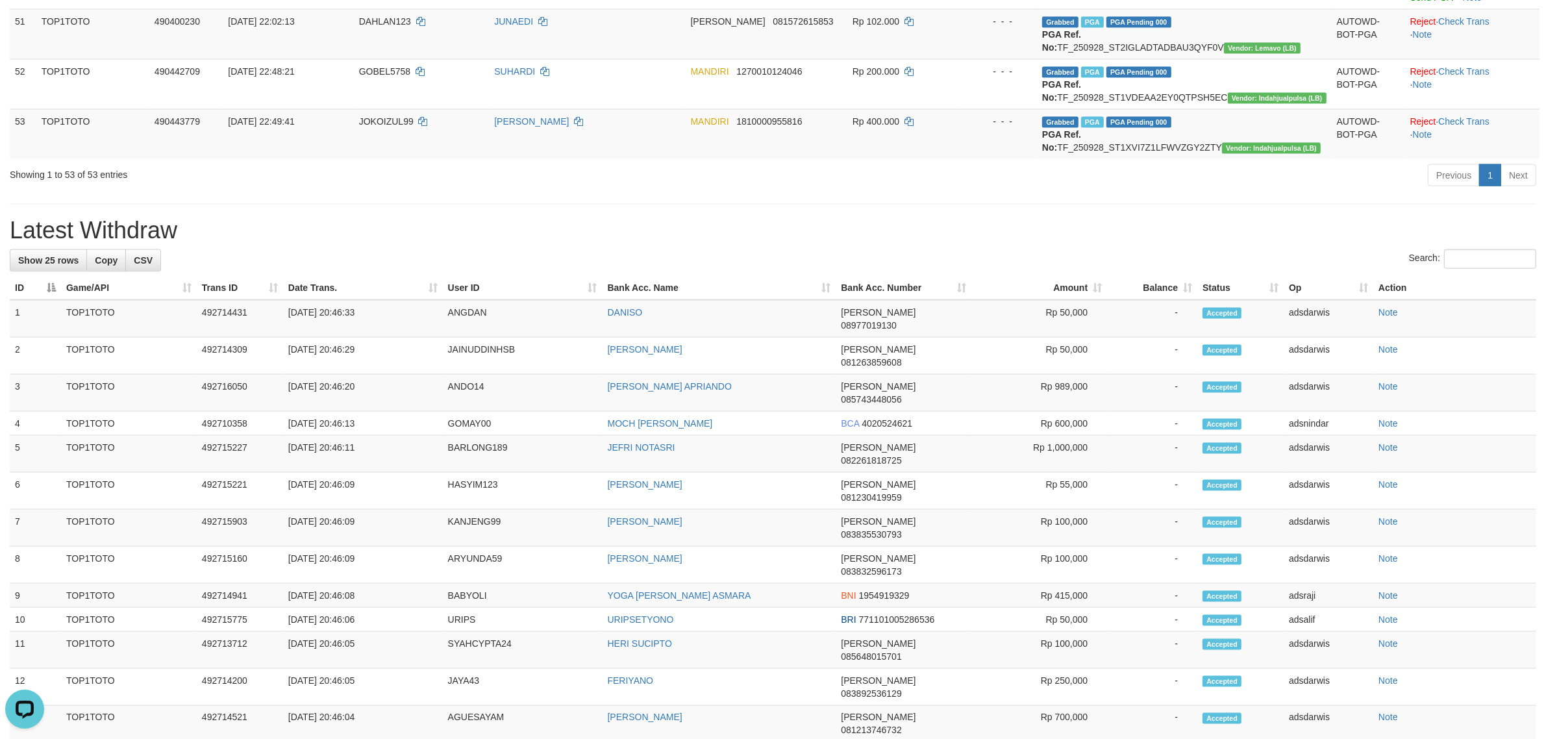
scroll to position [2354, 0]
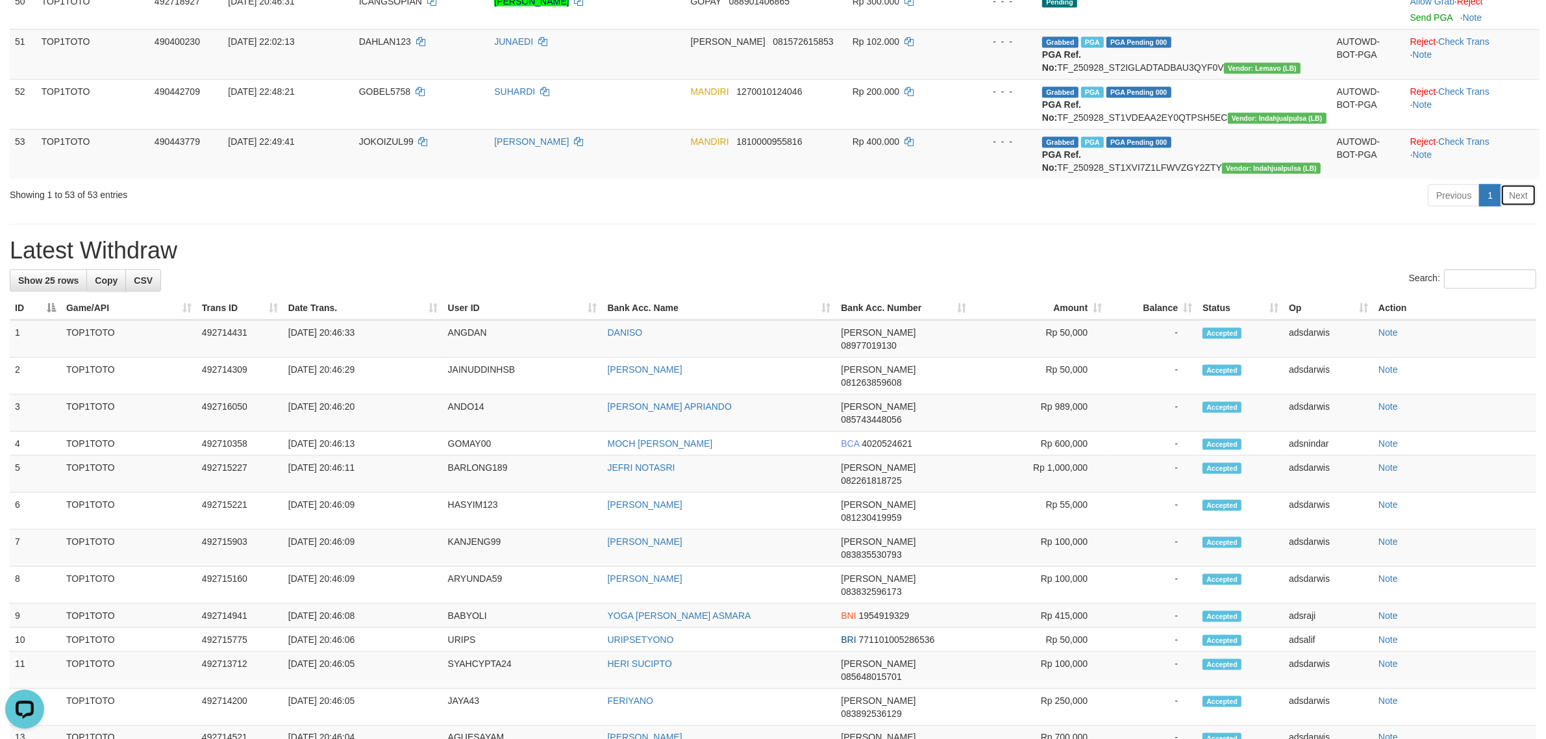
drag, startPoint x: 1517, startPoint y: 303, endPoint x: 1510, endPoint y: 305, distance: 6.8
click at [1517, 206] on link "Next" at bounding box center [1518, 195] width 36 height 22
